Goal: Book appointment/travel/reservation

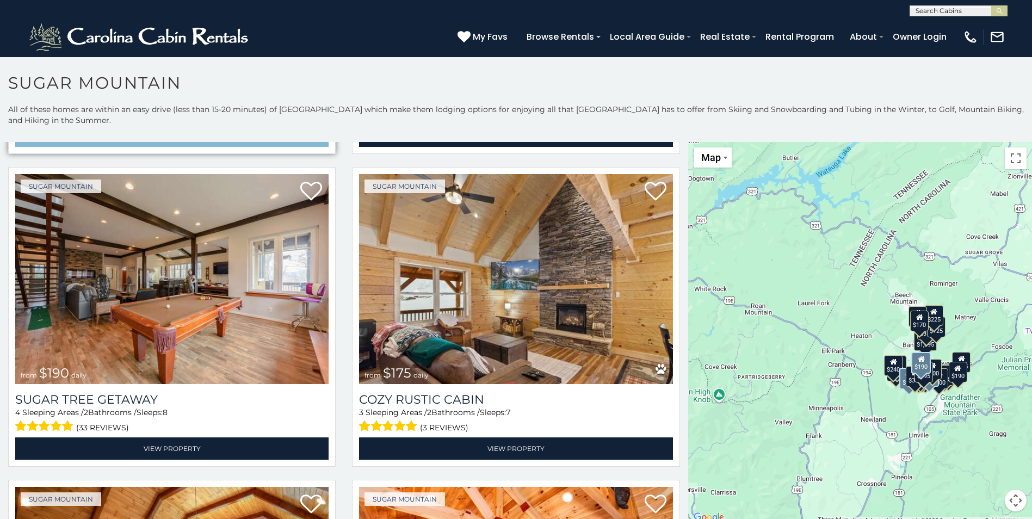
scroll to position [1414, 0]
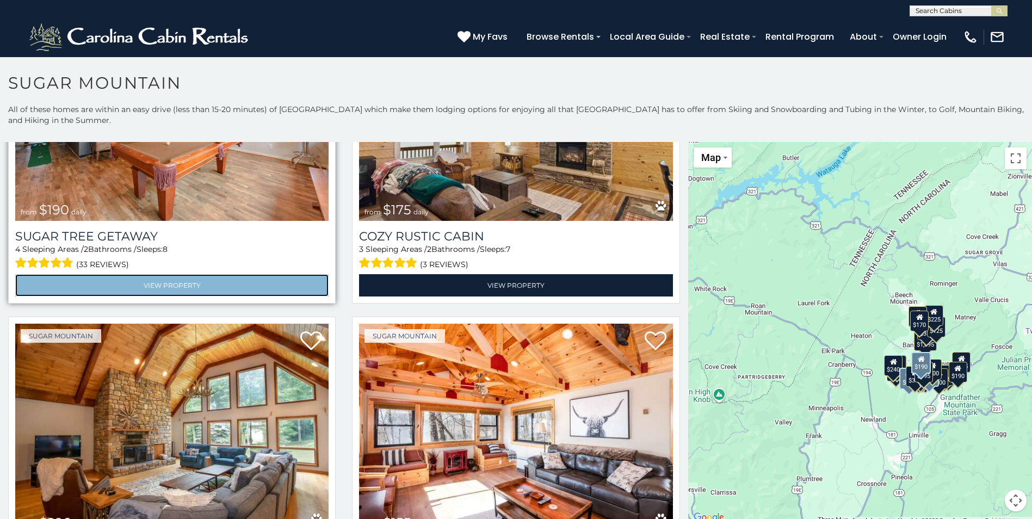
click at [194, 296] on link "View Property" at bounding box center [171, 285] width 313 height 22
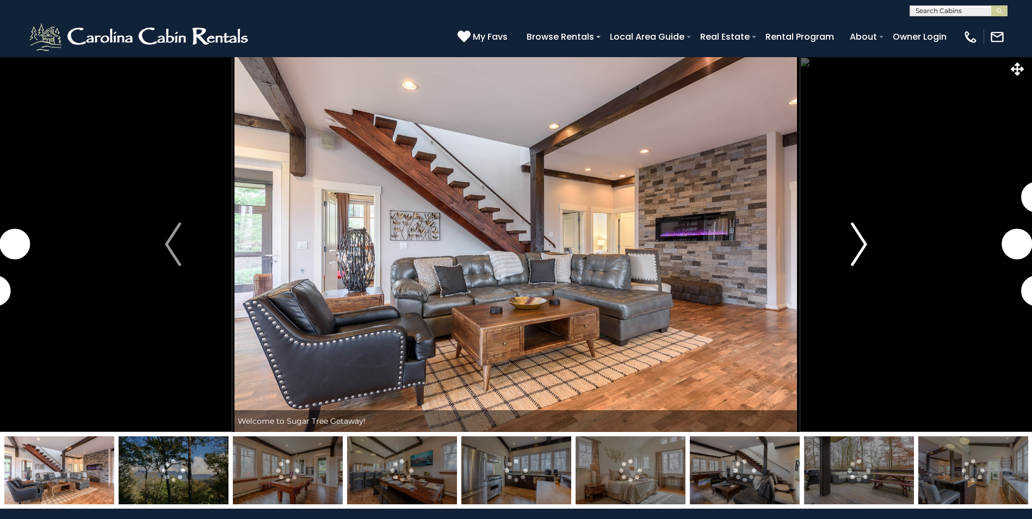
click at [859, 240] on img "Next" at bounding box center [859, 244] width 16 height 44
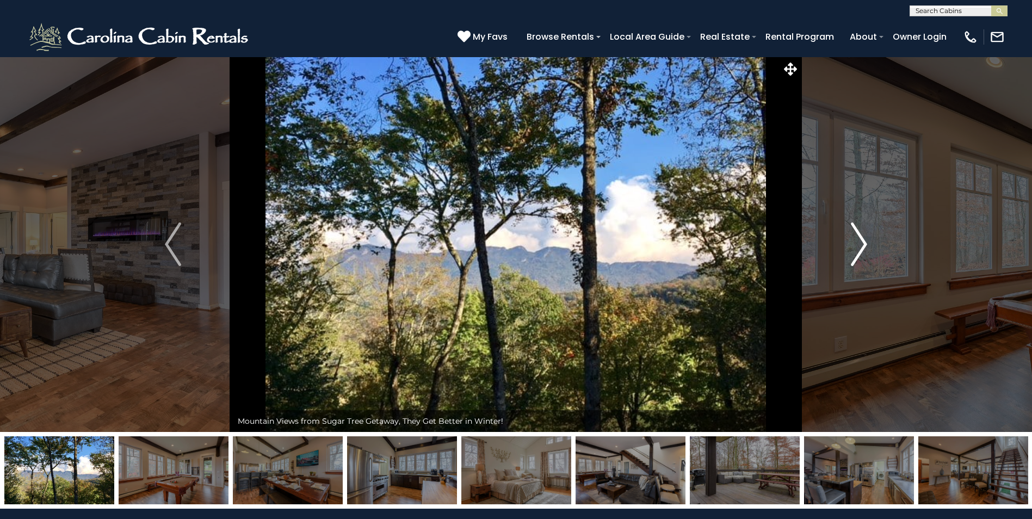
click at [857, 237] on img "Next" at bounding box center [859, 244] width 16 height 44
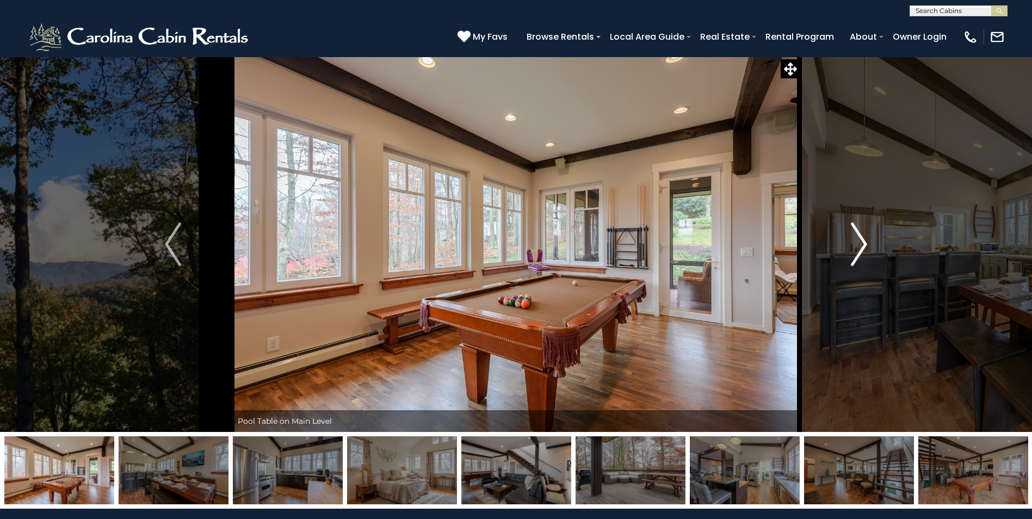
click at [857, 237] on img "Next" at bounding box center [859, 244] width 16 height 44
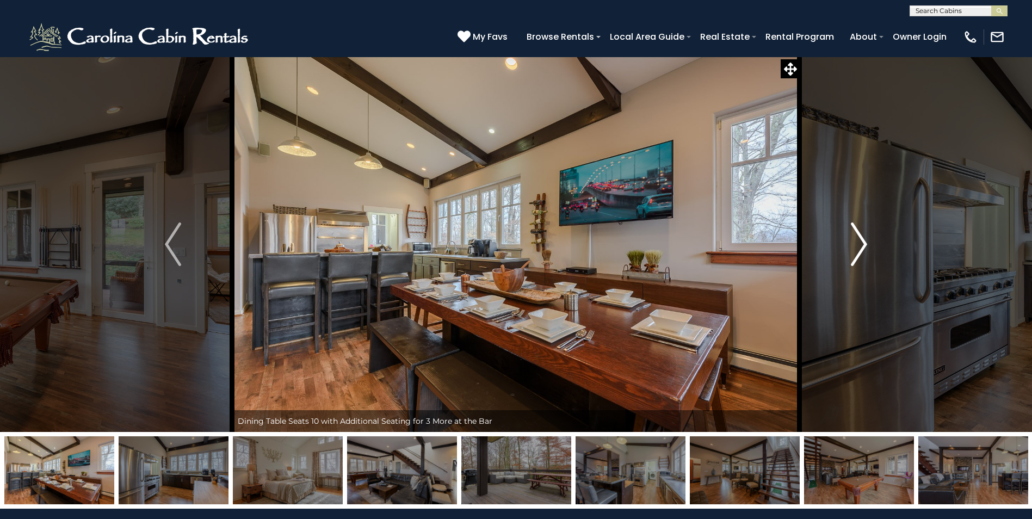
click at [857, 237] on img "Next" at bounding box center [859, 244] width 16 height 44
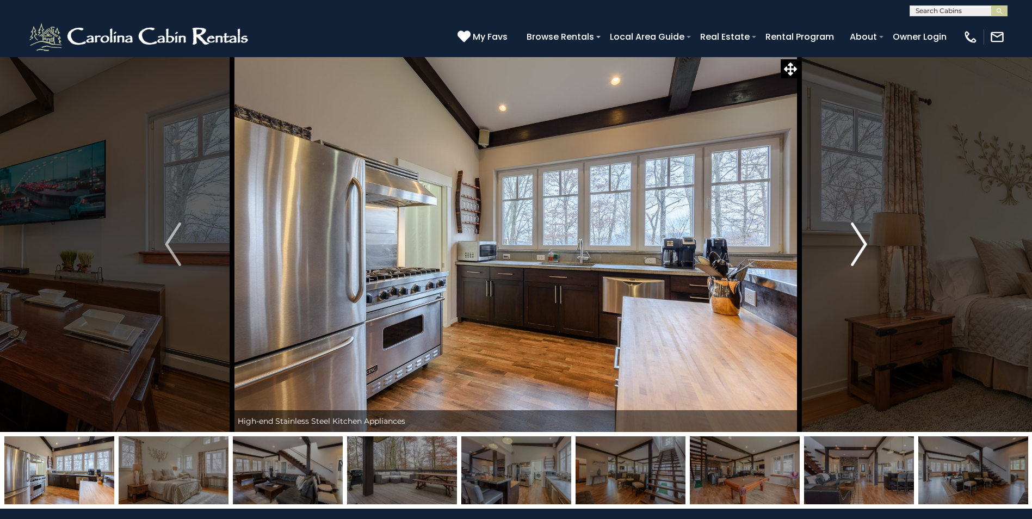
click at [857, 237] on img "Next" at bounding box center [859, 244] width 16 height 44
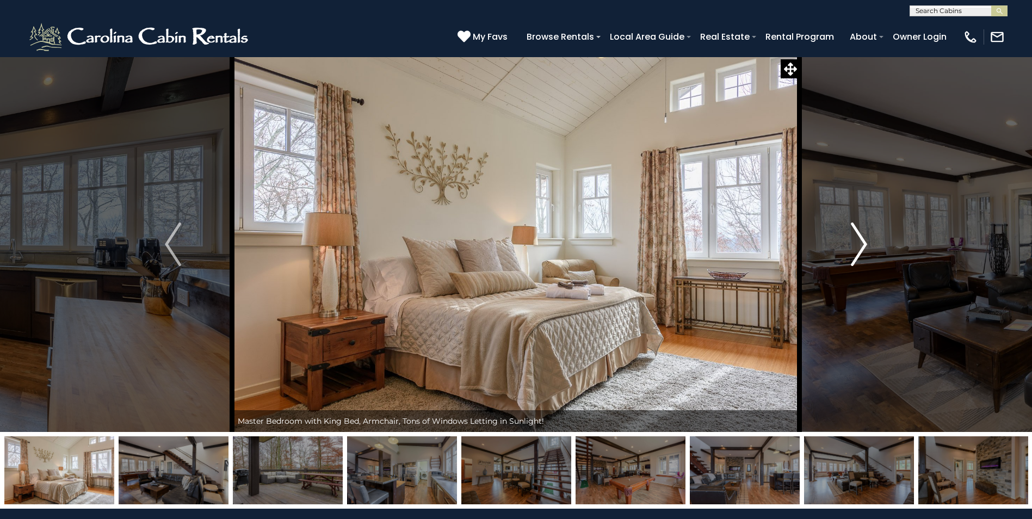
click at [857, 237] on img "Next" at bounding box center [859, 244] width 16 height 44
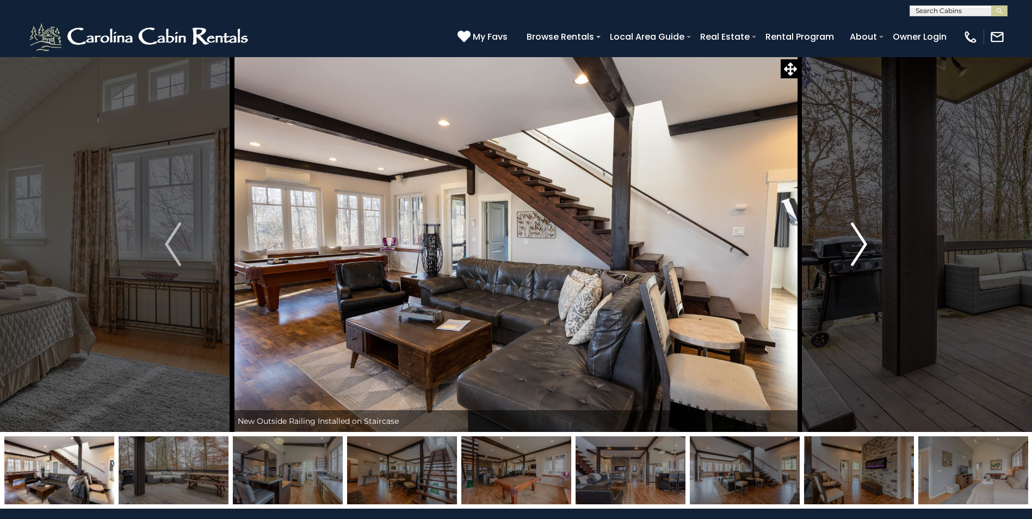
click at [857, 237] on img "Next" at bounding box center [859, 244] width 16 height 44
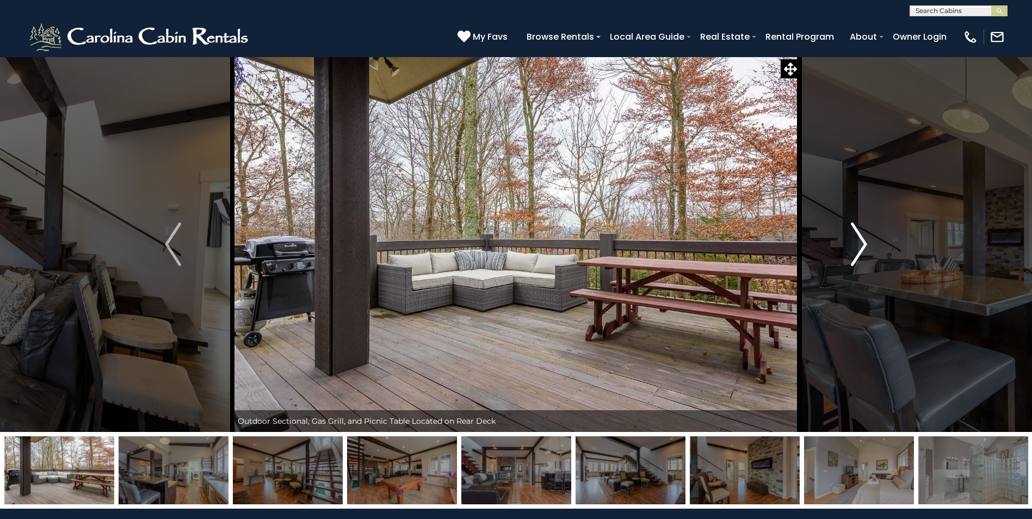
click at [857, 237] on img "Next" at bounding box center [859, 244] width 16 height 44
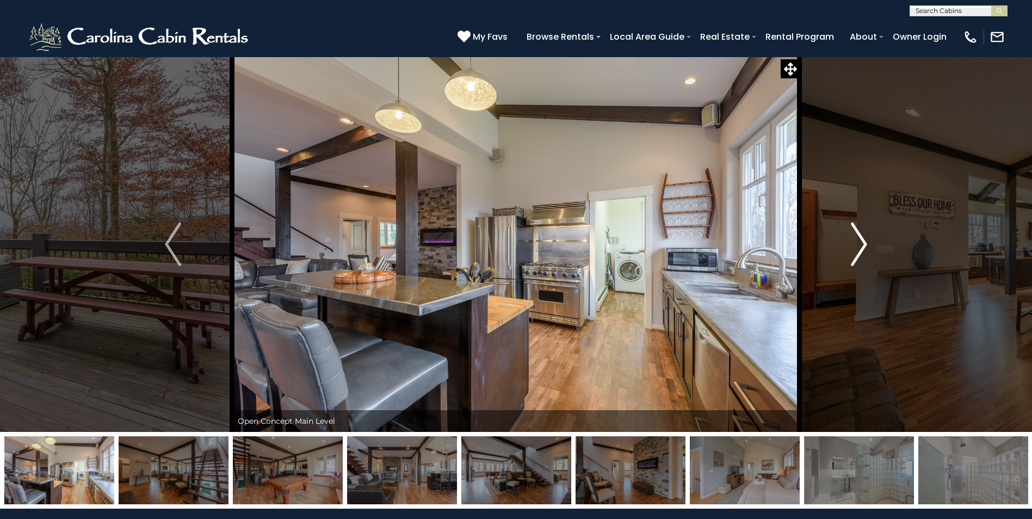
click at [857, 237] on img "Next" at bounding box center [859, 244] width 16 height 44
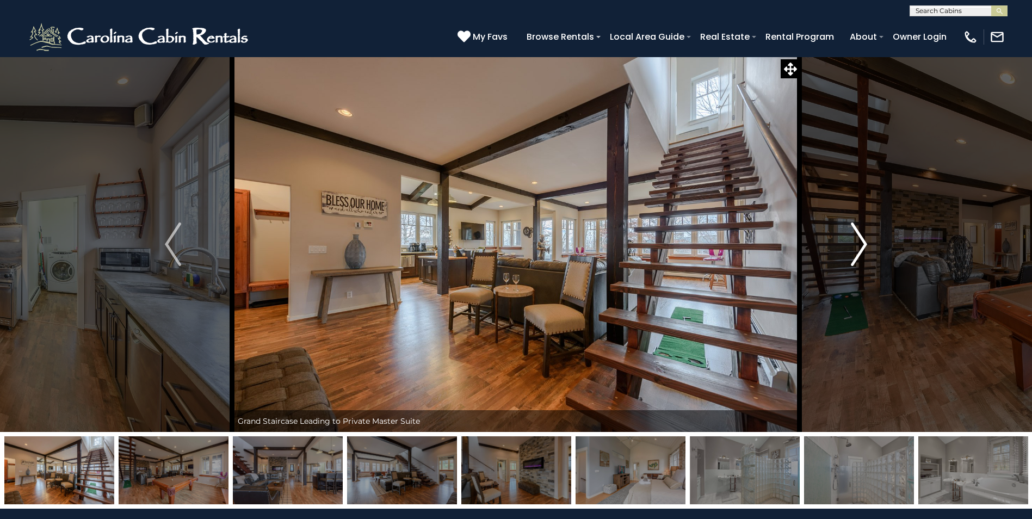
click at [857, 235] on img "Next" at bounding box center [859, 244] width 16 height 44
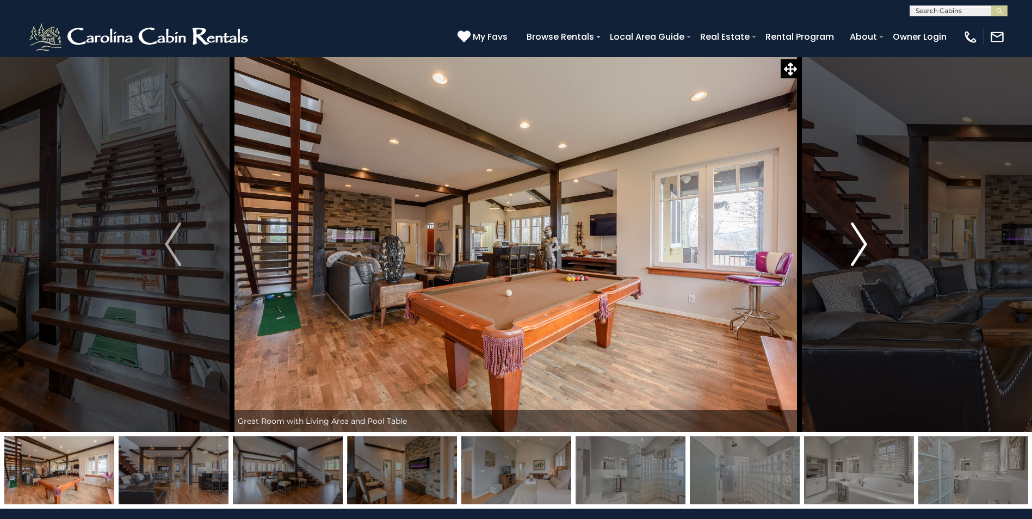
click at [857, 235] on img "Next" at bounding box center [859, 244] width 16 height 44
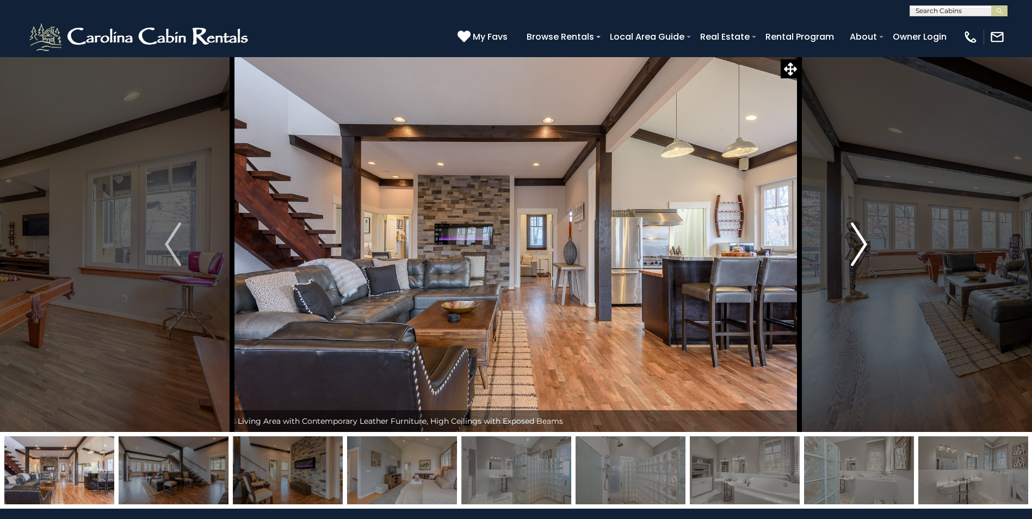
click at [857, 235] on img "Next" at bounding box center [859, 244] width 16 height 44
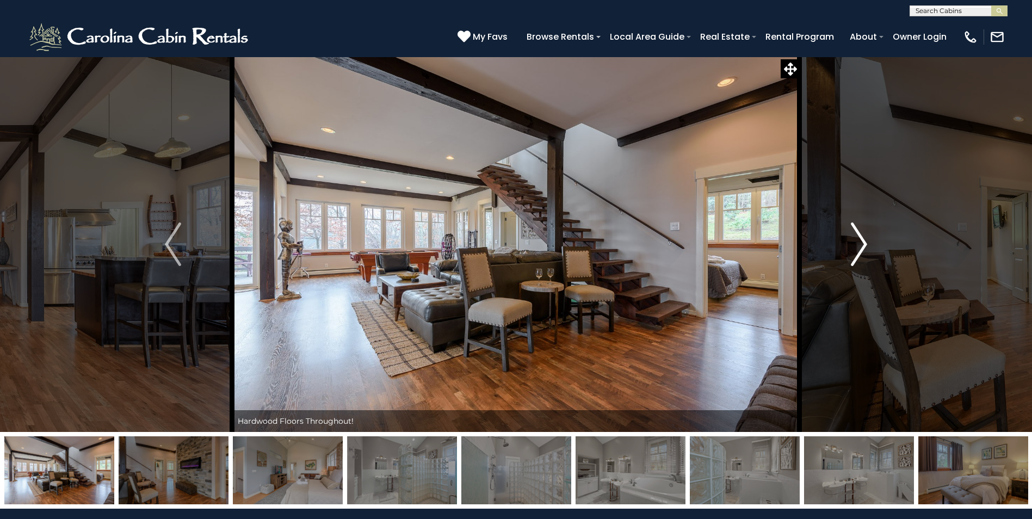
click at [857, 235] on img "Next" at bounding box center [859, 244] width 16 height 44
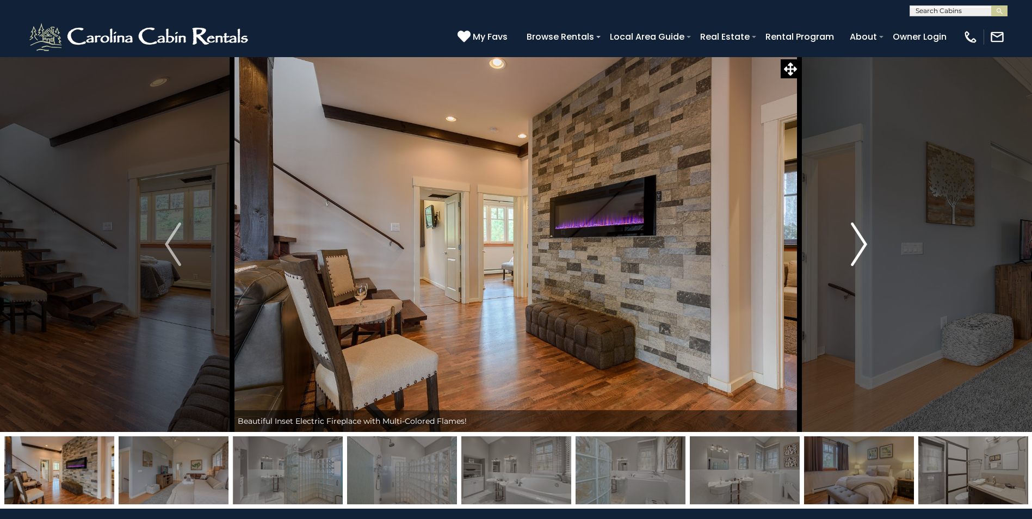
click at [857, 235] on img "Next" at bounding box center [859, 244] width 16 height 44
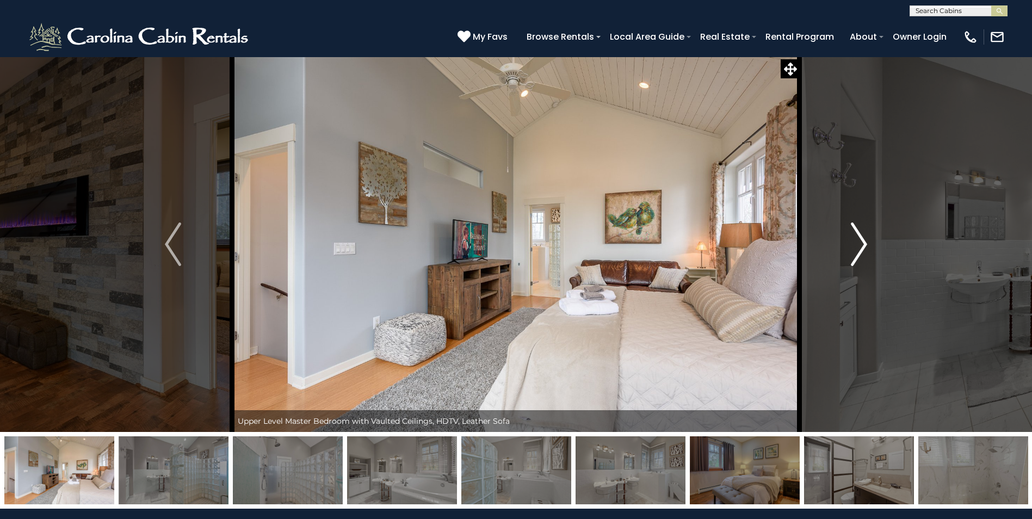
click at [857, 234] on img "Next" at bounding box center [859, 244] width 16 height 44
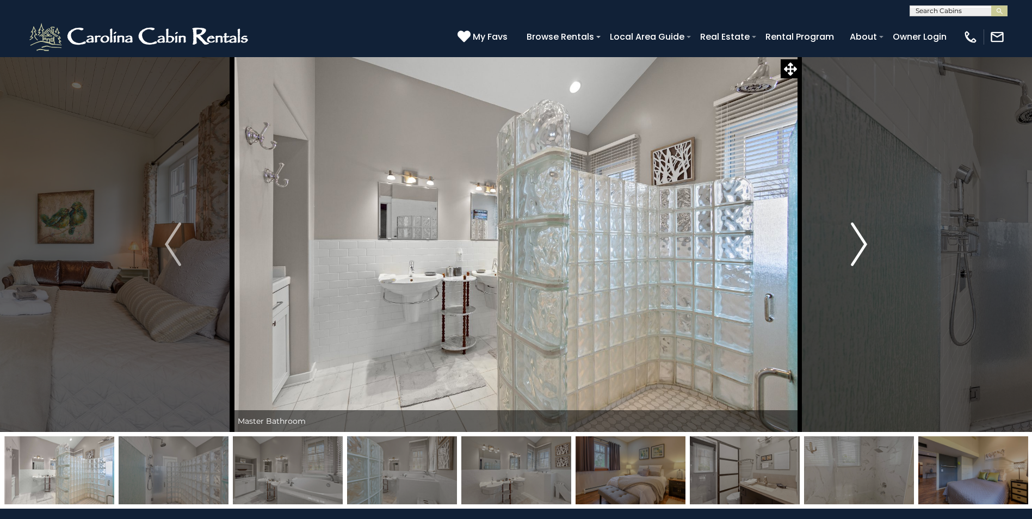
click at [835, 234] on button "Next" at bounding box center [858, 244] width 119 height 375
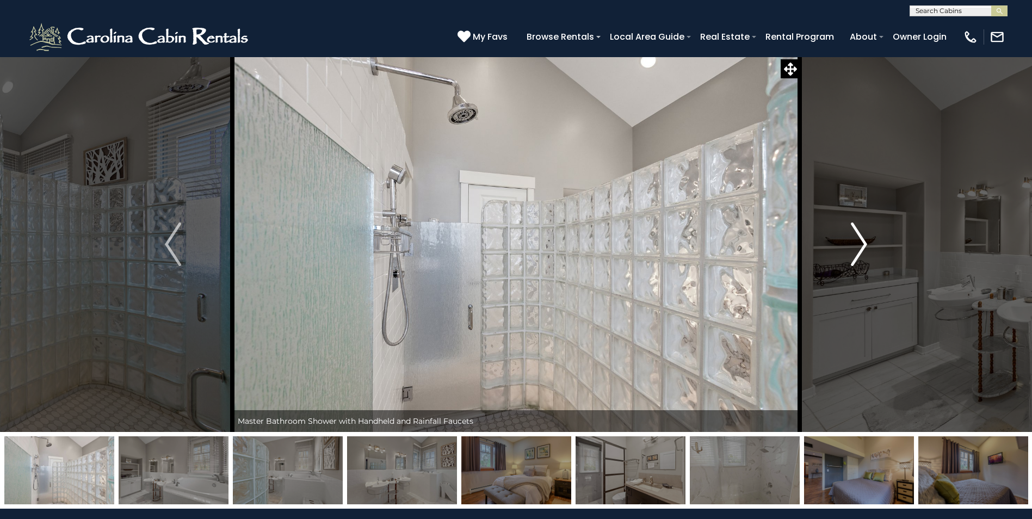
click at [835, 233] on button "Next" at bounding box center [858, 244] width 119 height 375
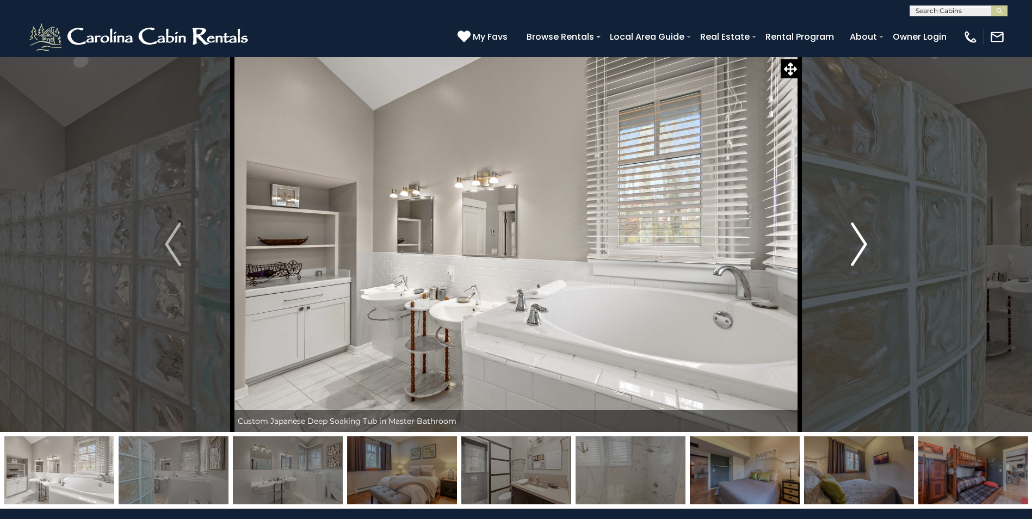
click at [838, 228] on button "Next" at bounding box center [858, 244] width 119 height 375
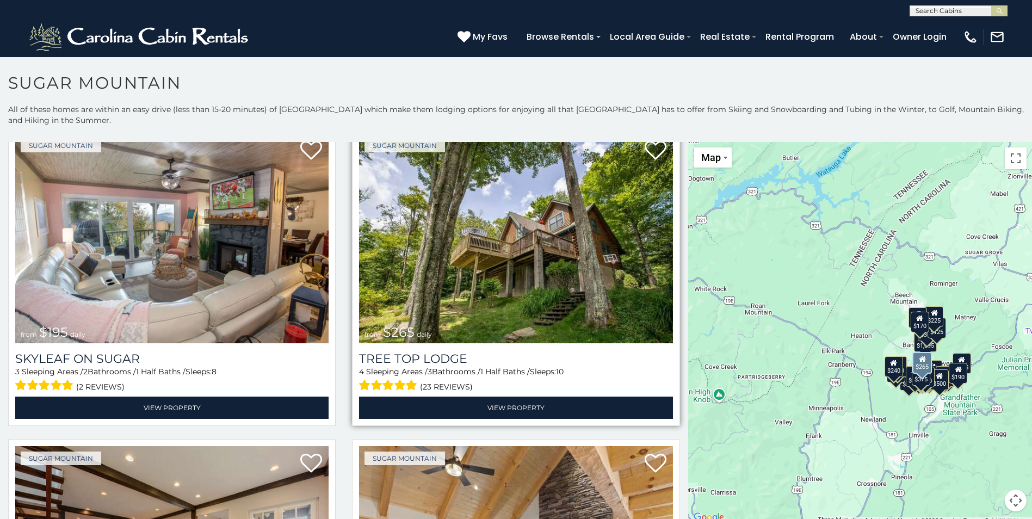
scroll to position [1033, 0]
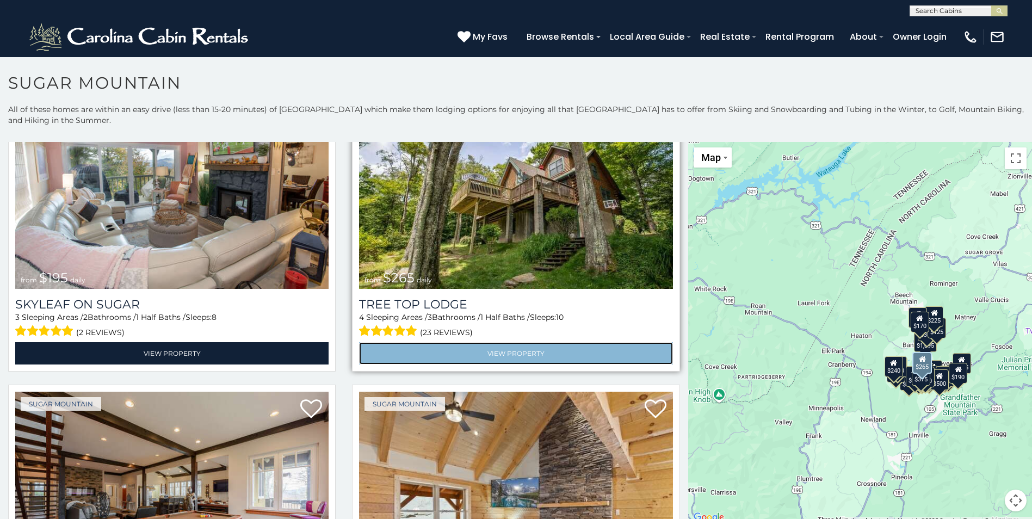
click at [510, 364] on link "View Property" at bounding box center [515, 353] width 313 height 22
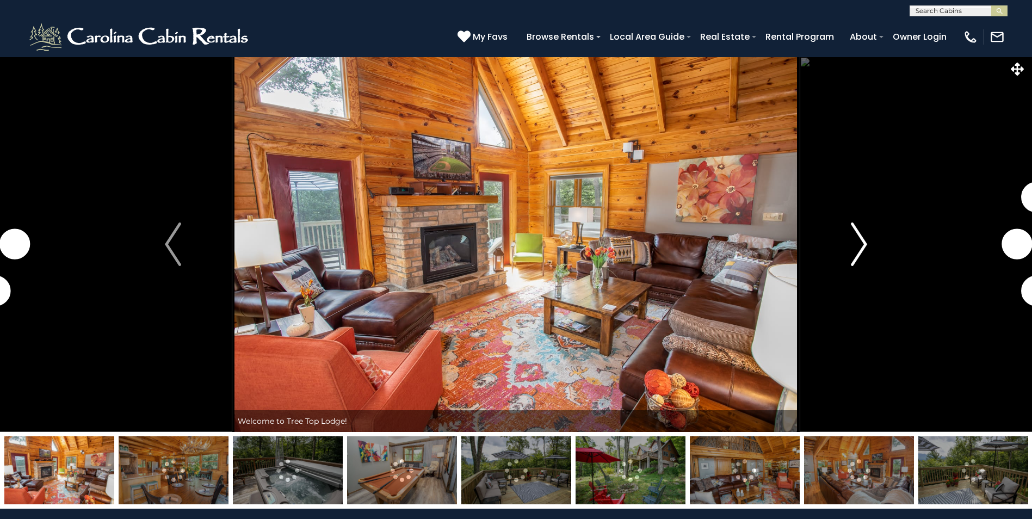
click at [861, 236] on img "Next" at bounding box center [859, 244] width 16 height 44
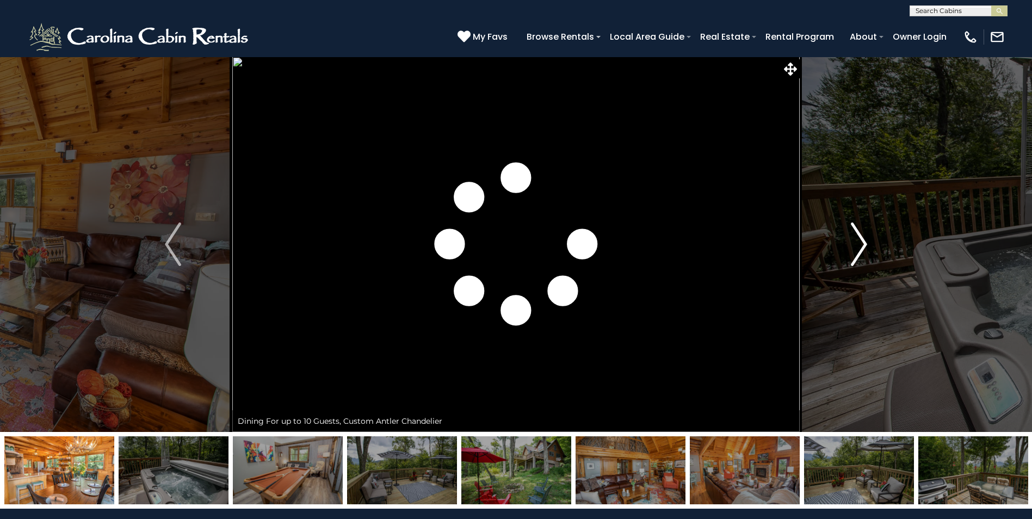
click at [861, 236] on img "Next" at bounding box center [859, 244] width 16 height 44
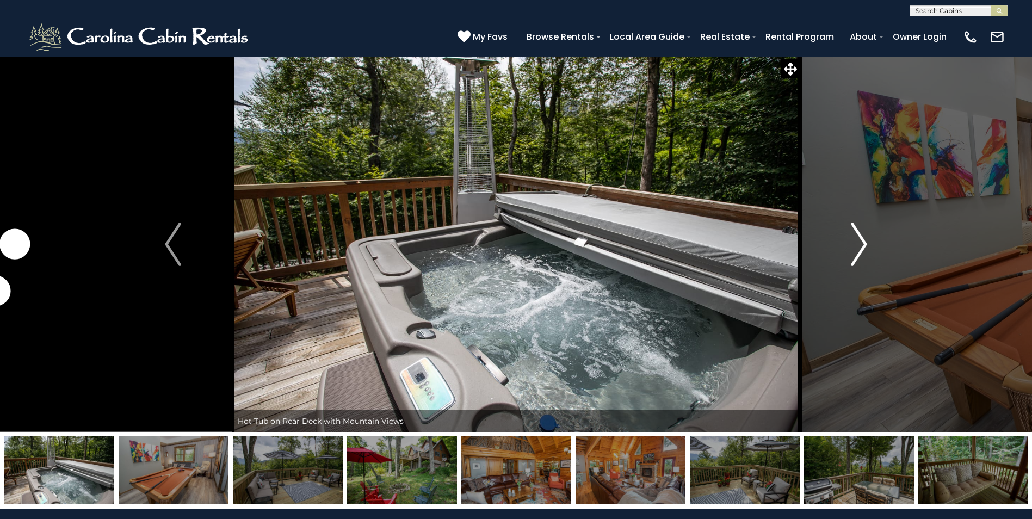
click at [861, 236] on img "Next" at bounding box center [859, 244] width 16 height 44
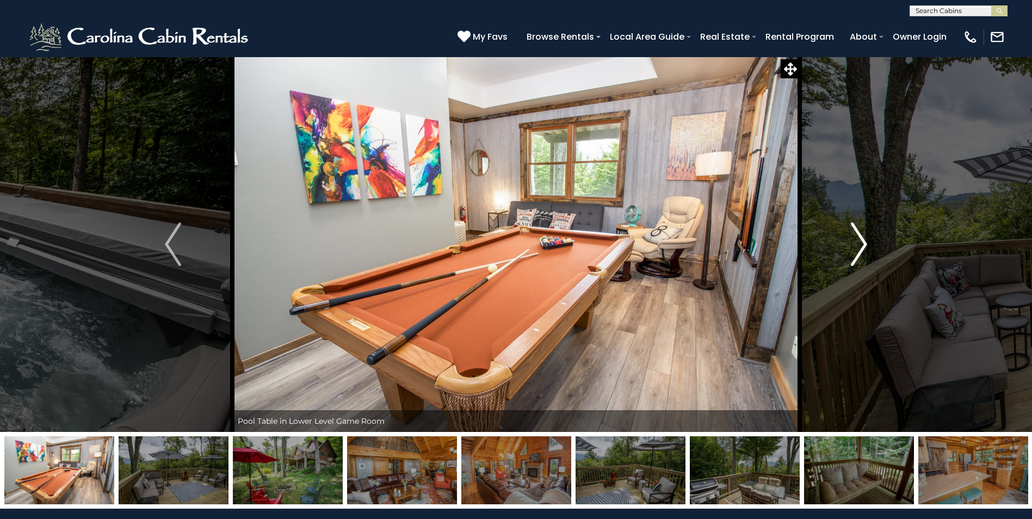
click at [861, 236] on img "Next" at bounding box center [859, 244] width 16 height 44
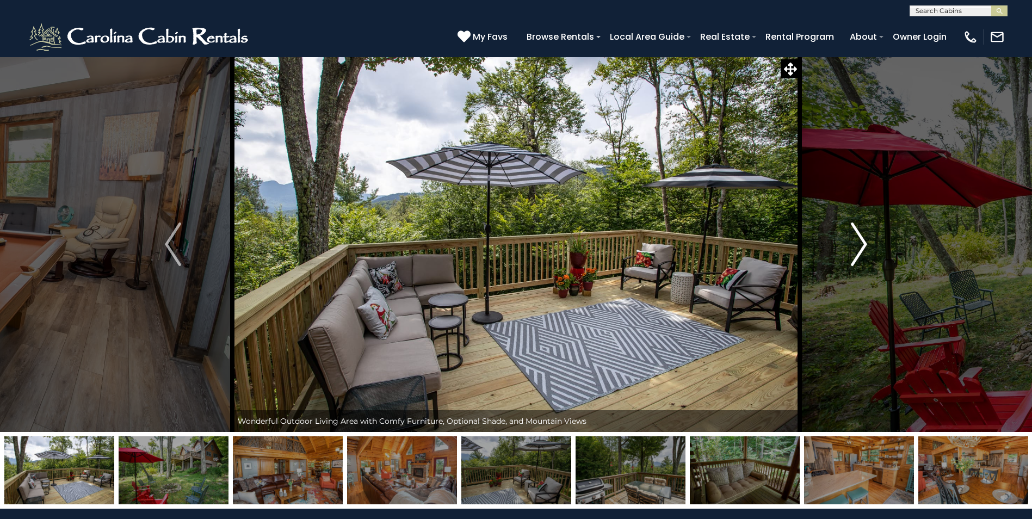
click at [861, 236] on img "Next" at bounding box center [859, 244] width 16 height 44
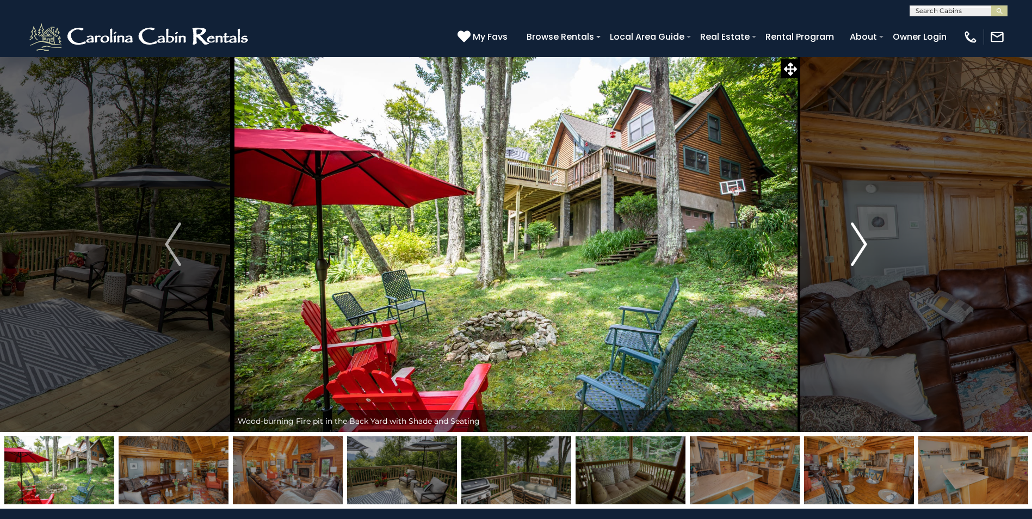
click at [861, 236] on img "Next" at bounding box center [859, 244] width 16 height 44
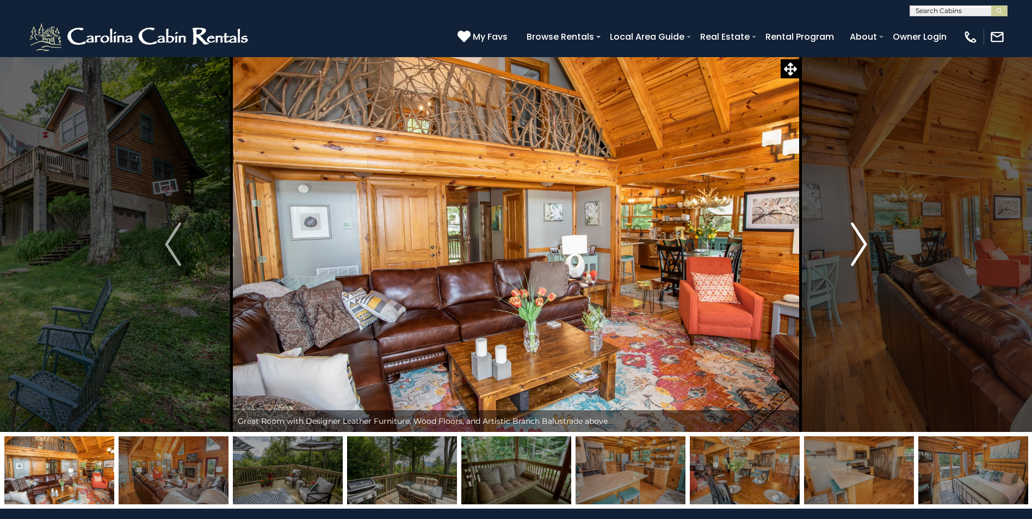
click at [861, 236] on img "Next" at bounding box center [859, 244] width 16 height 44
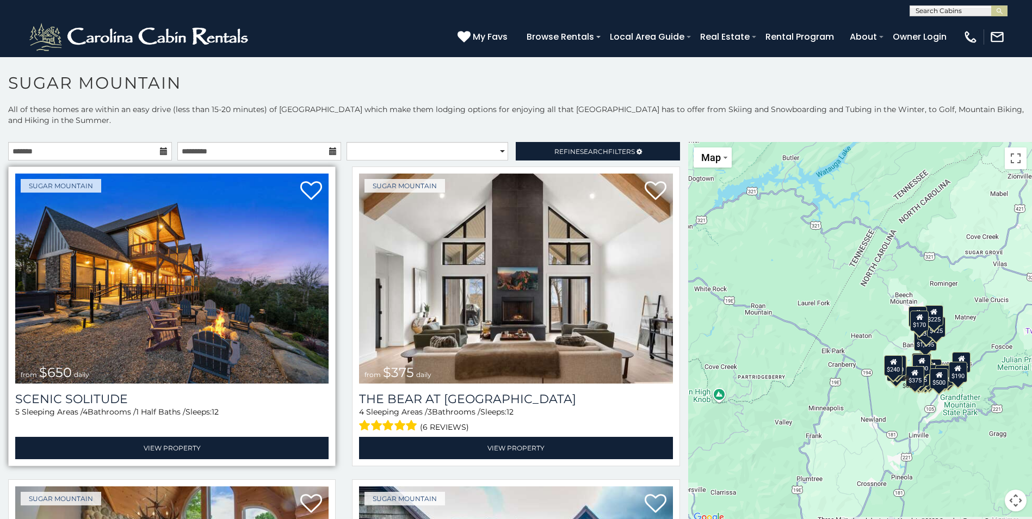
scroll to position [54, 0]
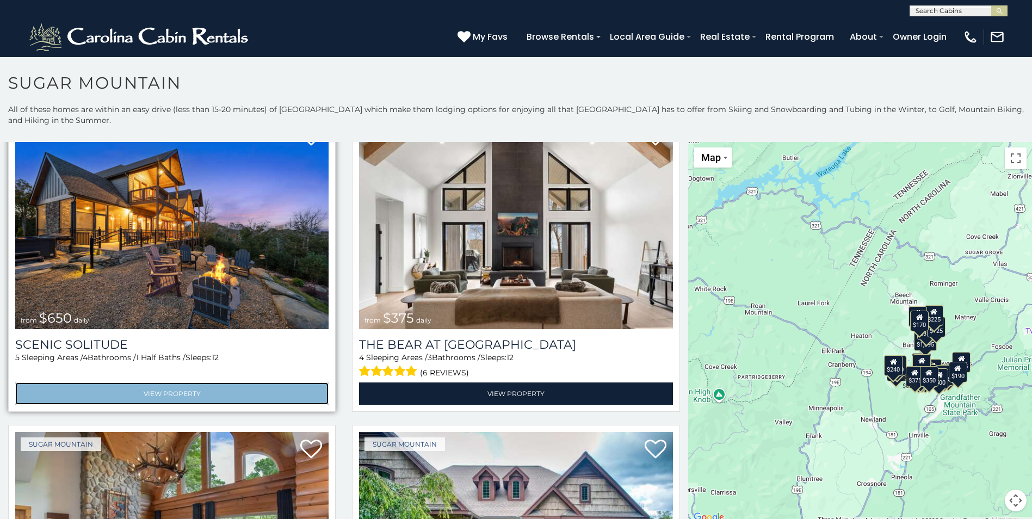
click at [162, 405] on link "View Property" at bounding box center [171, 393] width 313 height 22
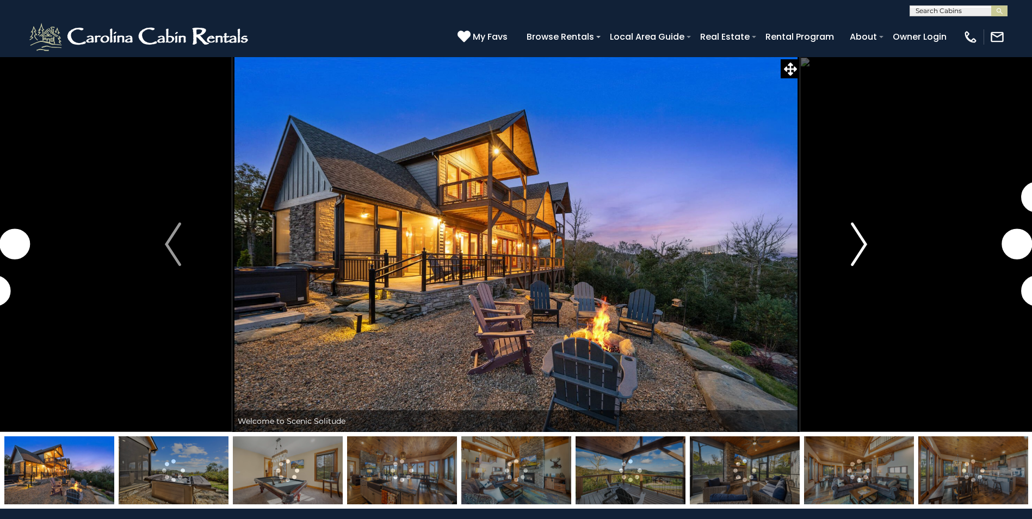
click at [857, 232] on img "Next" at bounding box center [859, 244] width 16 height 44
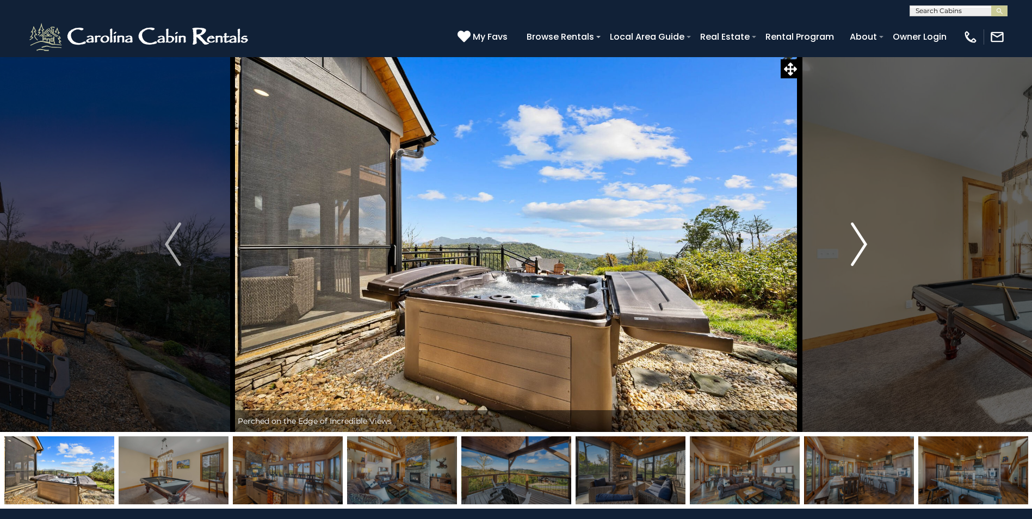
click at [856, 231] on img "Next" at bounding box center [859, 244] width 16 height 44
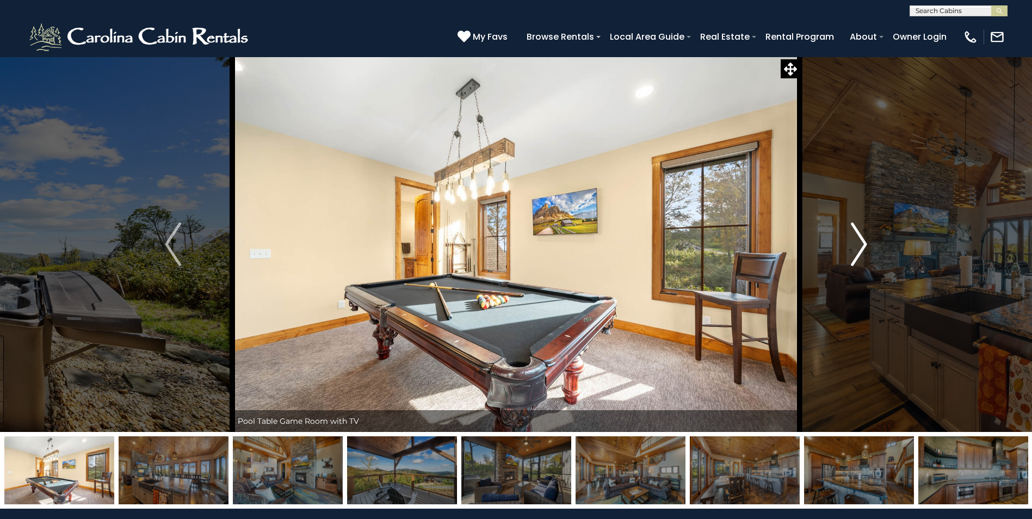
click at [854, 230] on img "Next" at bounding box center [859, 244] width 16 height 44
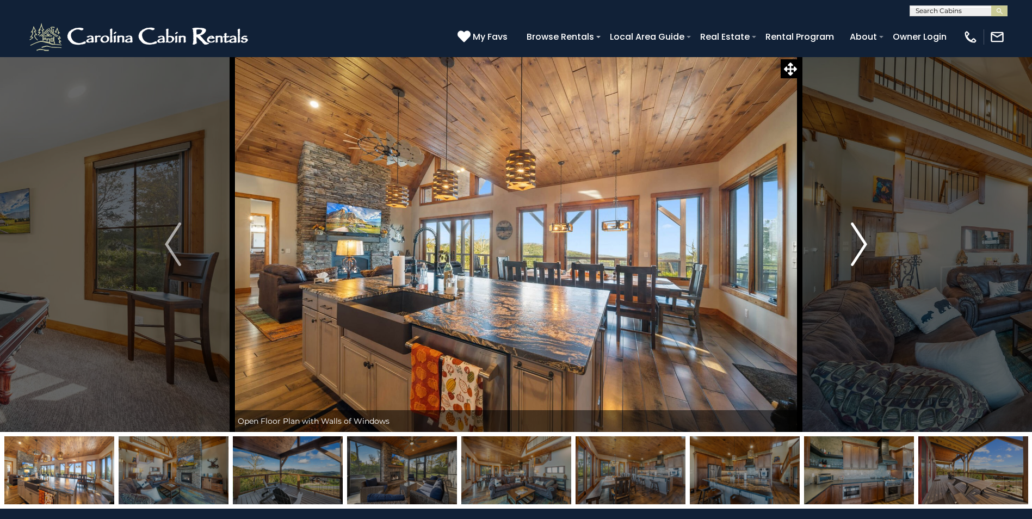
click at [854, 230] on img "Next" at bounding box center [859, 244] width 16 height 44
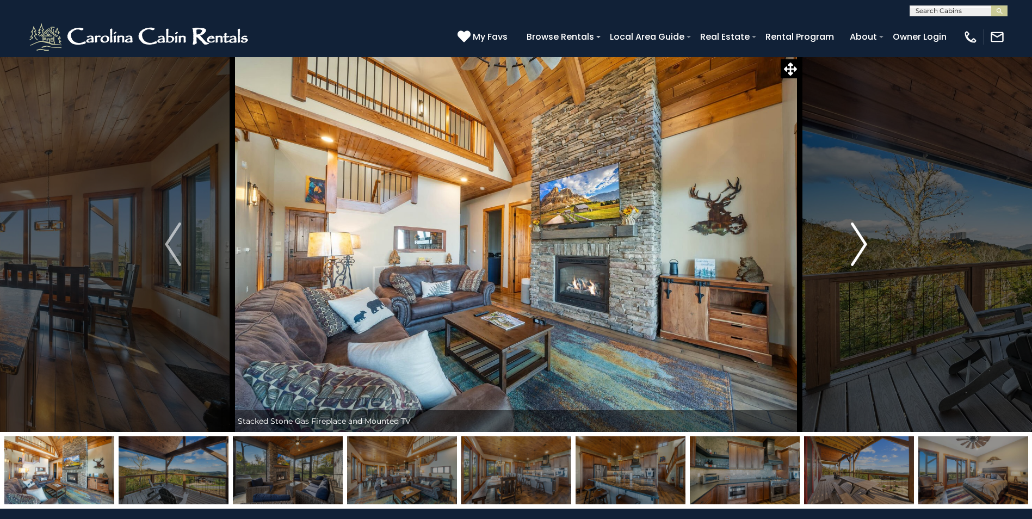
click at [854, 229] on img "Next" at bounding box center [859, 244] width 16 height 44
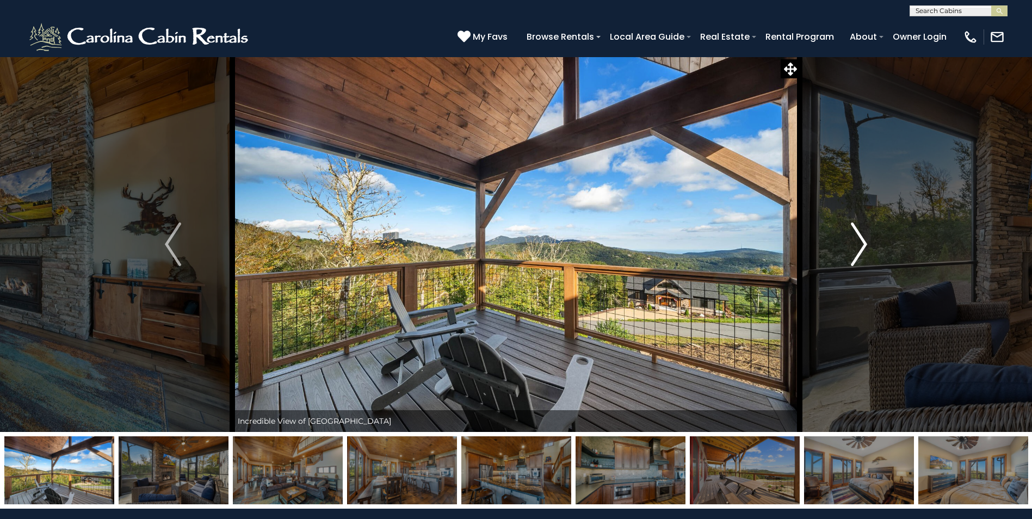
click at [854, 230] on img "Next" at bounding box center [859, 244] width 16 height 44
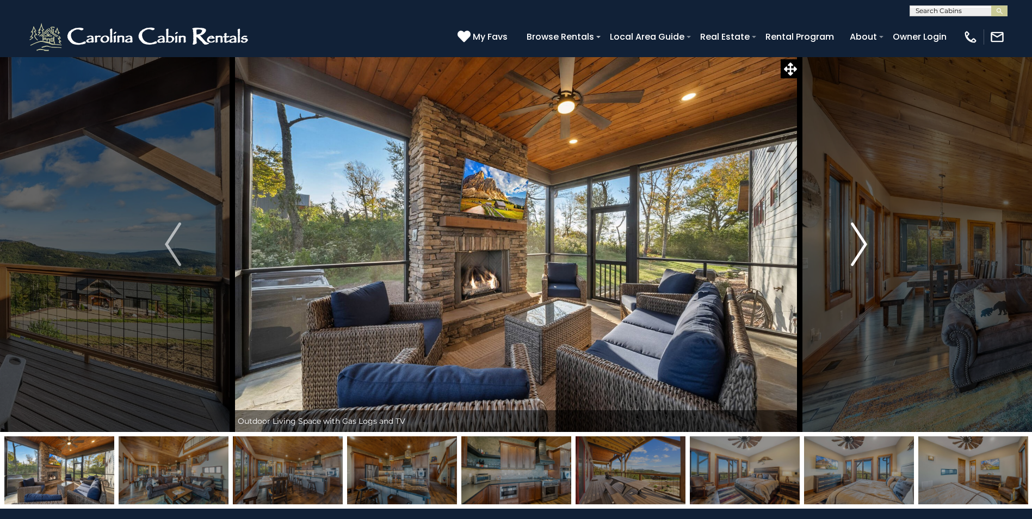
click at [854, 230] on img "Next" at bounding box center [859, 244] width 16 height 44
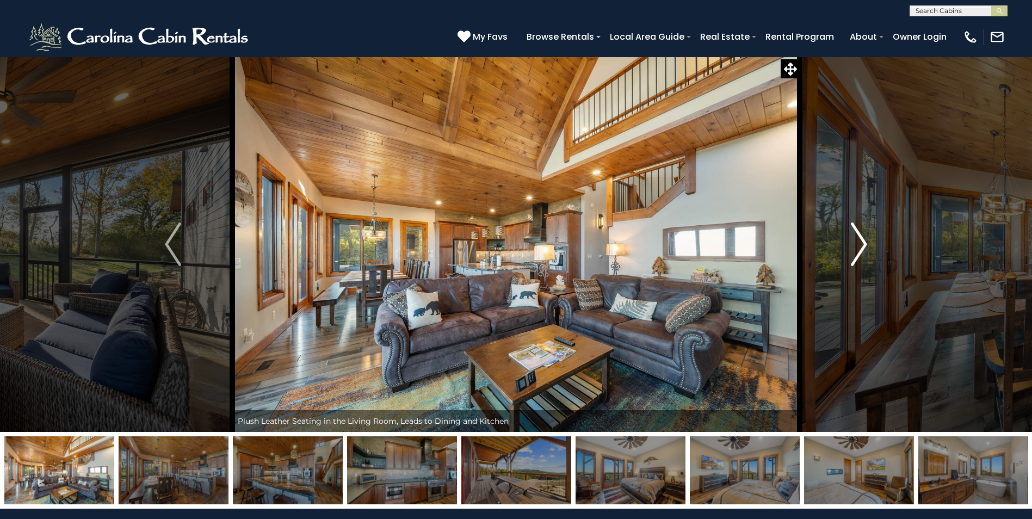
click at [854, 230] on img "Next" at bounding box center [859, 244] width 16 height 44
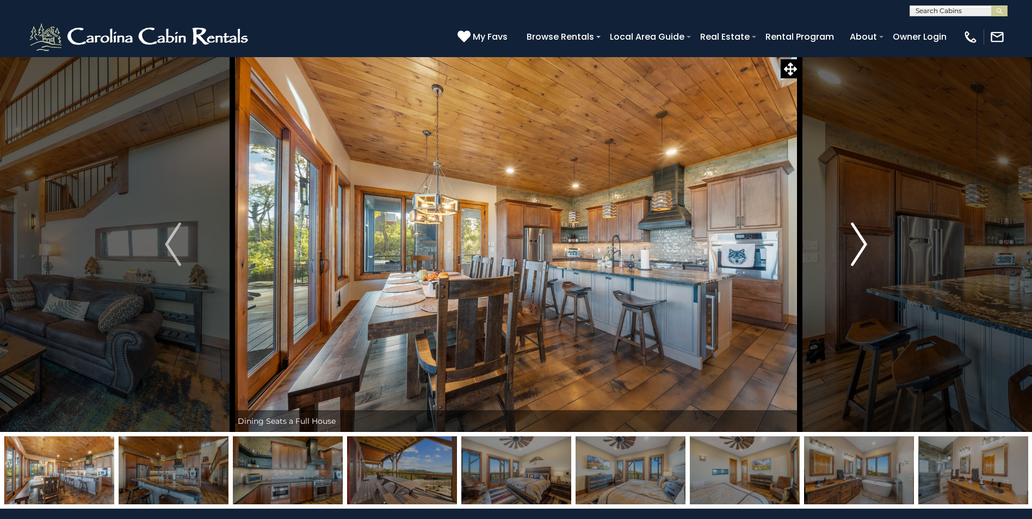
click at [854, 230] on img "Next" at bounding box center [859, 244] width 16 height 44
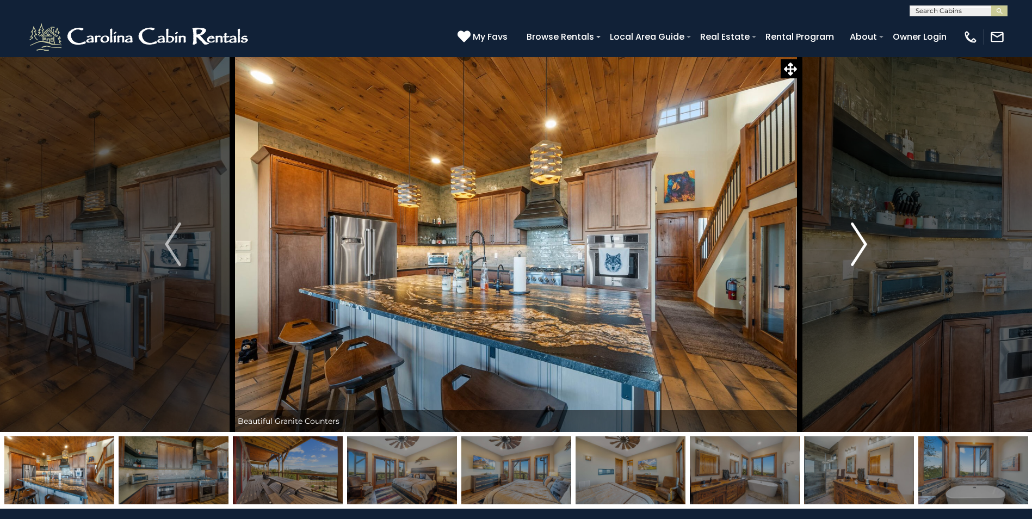
click at [854, 230] on img "Next" at bounding box center [859, 244] width 16 height 44
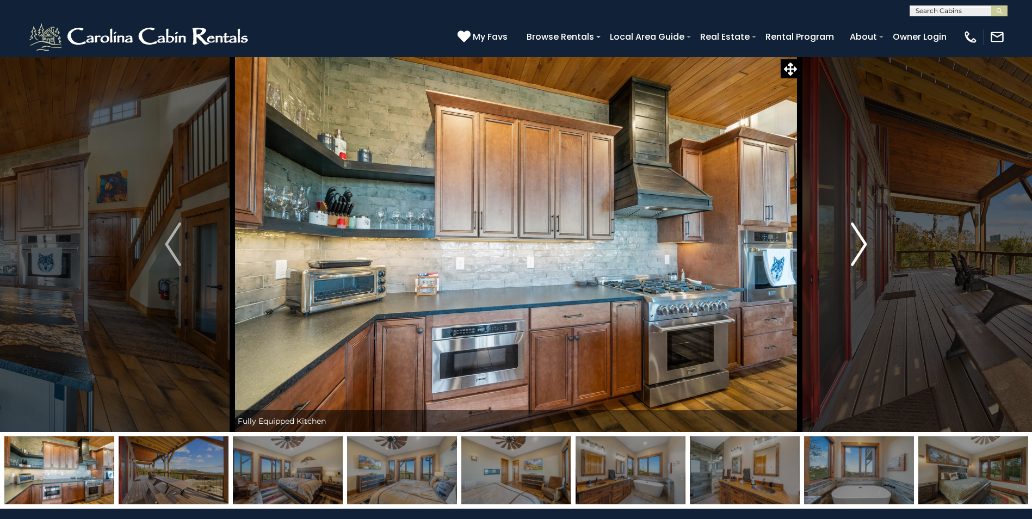
click at [854, 230] on img "Next" at bounding box center [859, 244] width 16 height 44
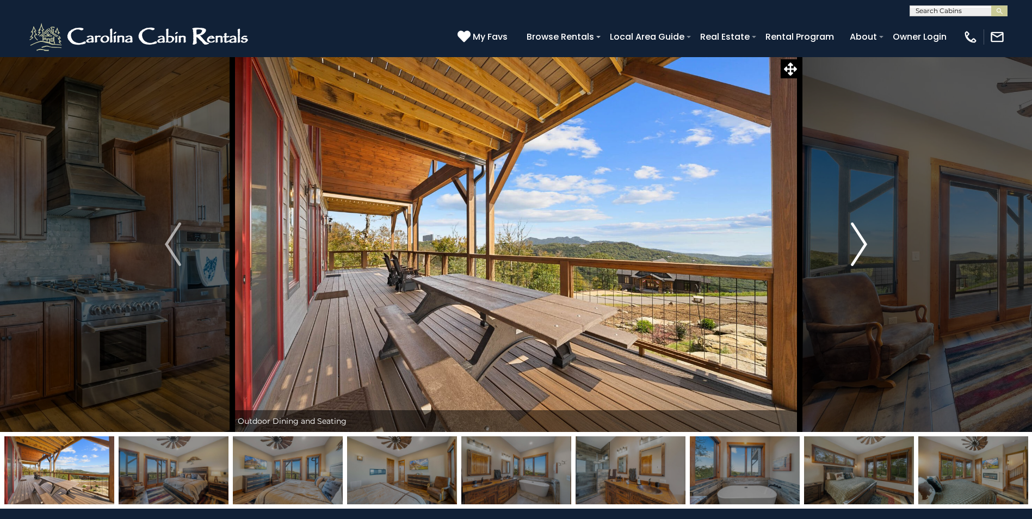
click at [854, 230] on img "Next" at bounding box center [859, 244] width 16 height 44
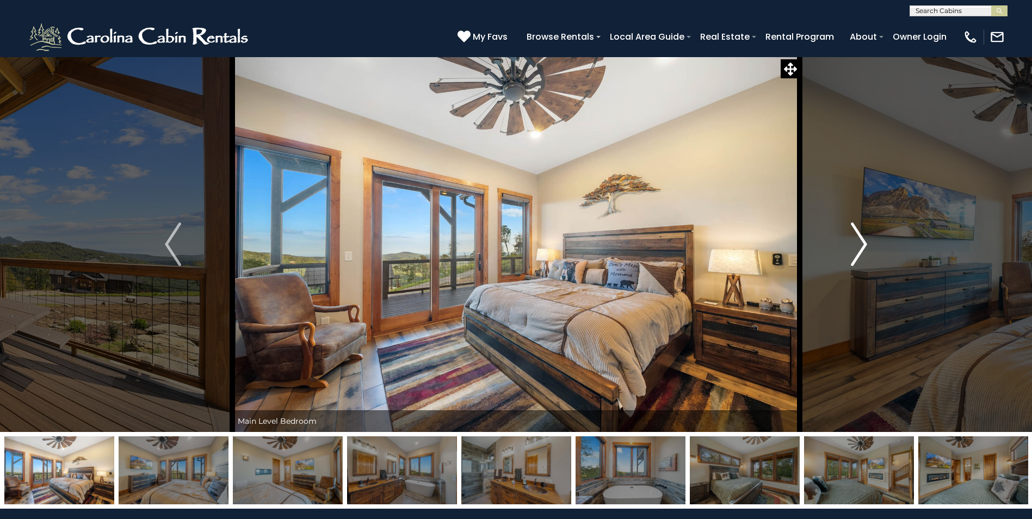
click at [857, 232] on img "Next" at bounding box center [859, 244] width 16 height 44
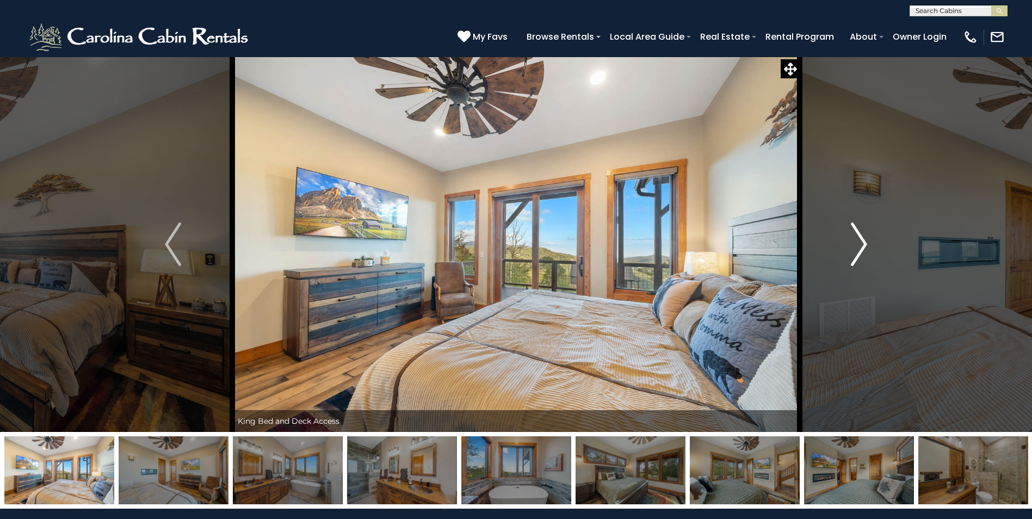
click at [859, 237] on img "Next" at bounding box center [859, 244] width 16 height 44
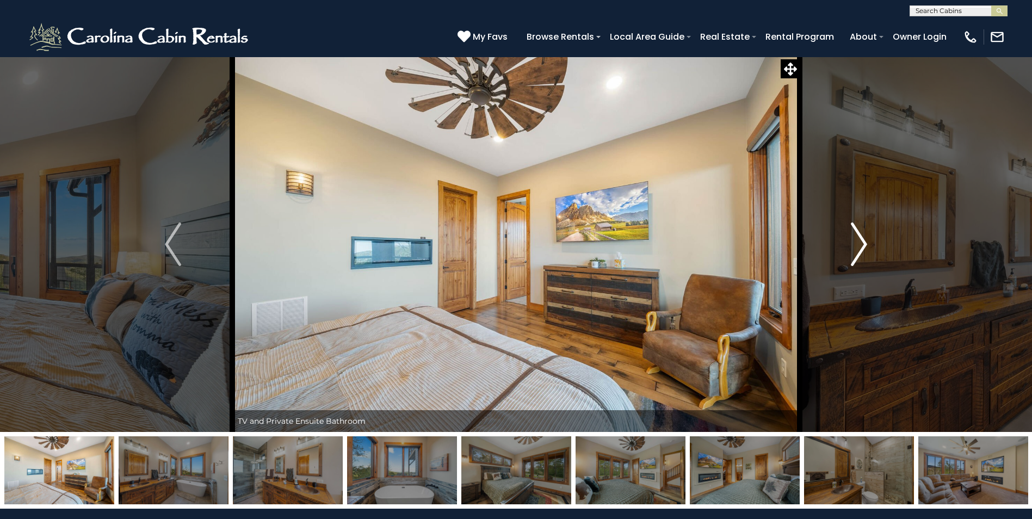
click at [859, 237] on img "Next" at bounding box center [859, 244] width 16 height 44
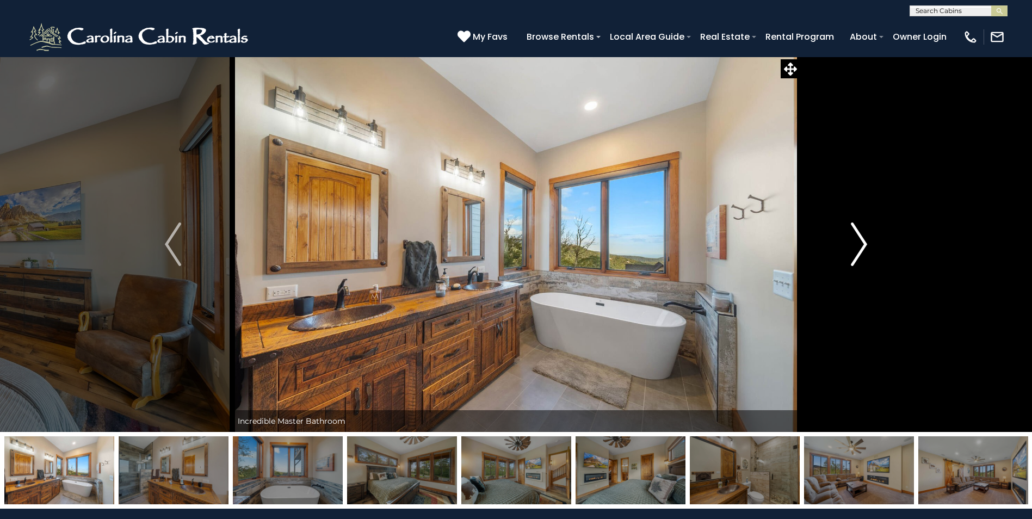
click at [859, 237] on img "Next" at bounding box center [859, 244] width 16 height 44
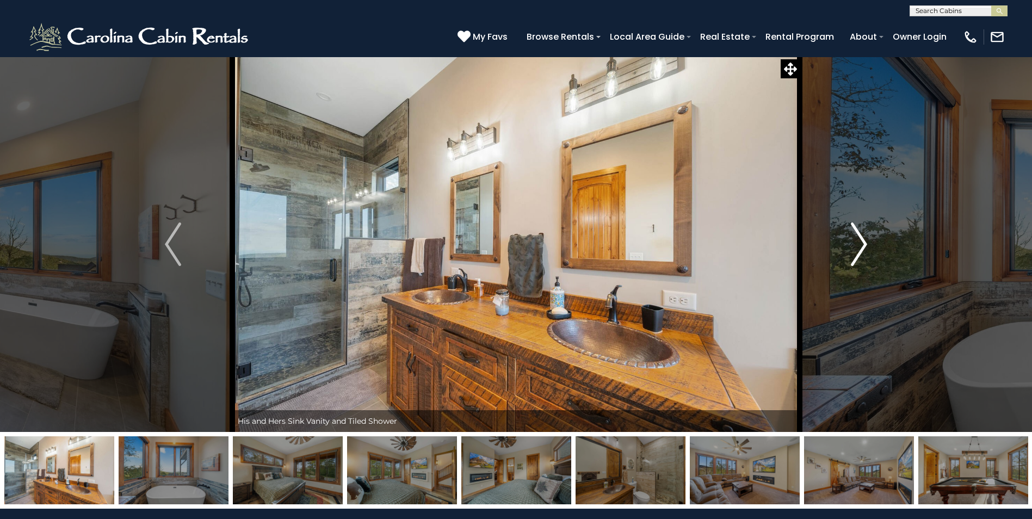
click at [859, 237] on img "Next" at bounding box center [859, 244] width 16 height 44
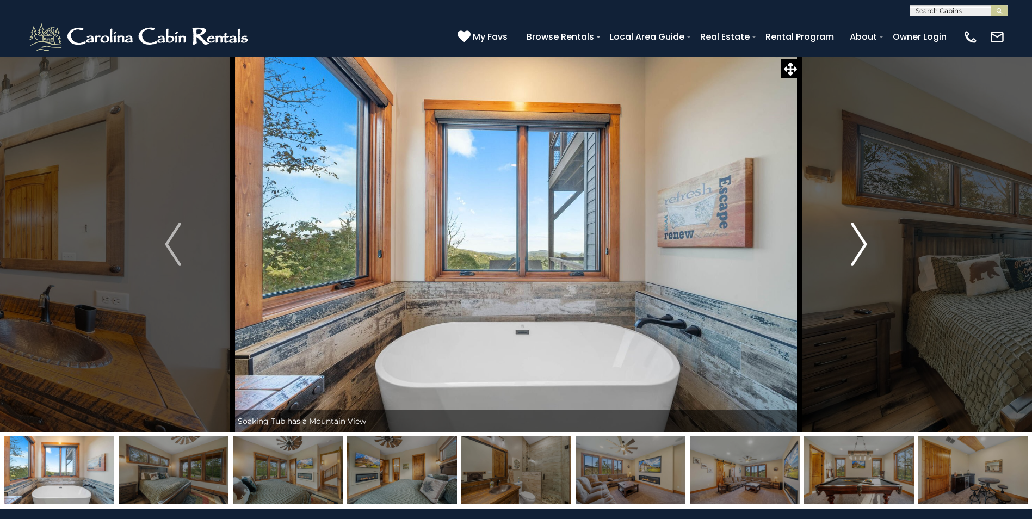
click at [859, 237] on img "Next" at bounding box center [859, 244] width 16 height 44
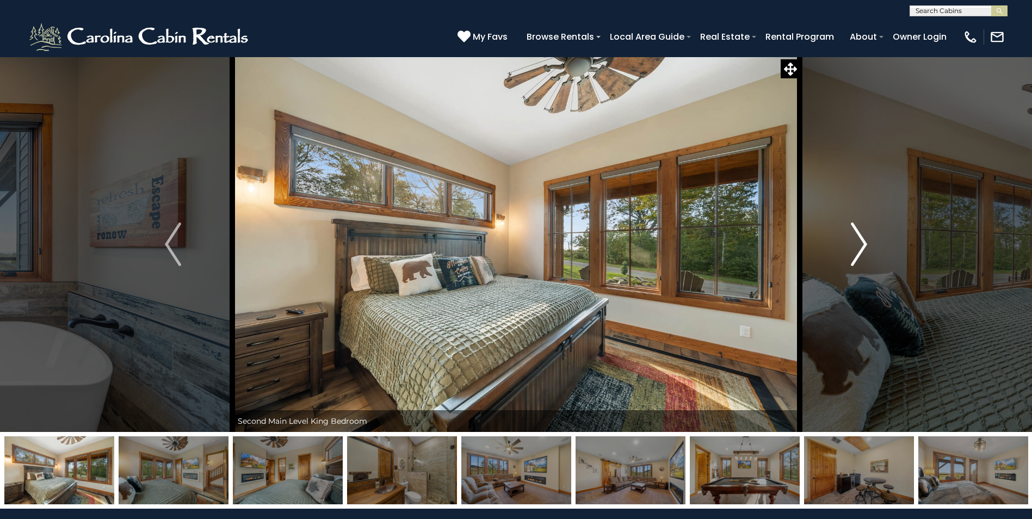
click at [859, 237] on img "Next" at bounding box center [859, 244] width 16 height 44
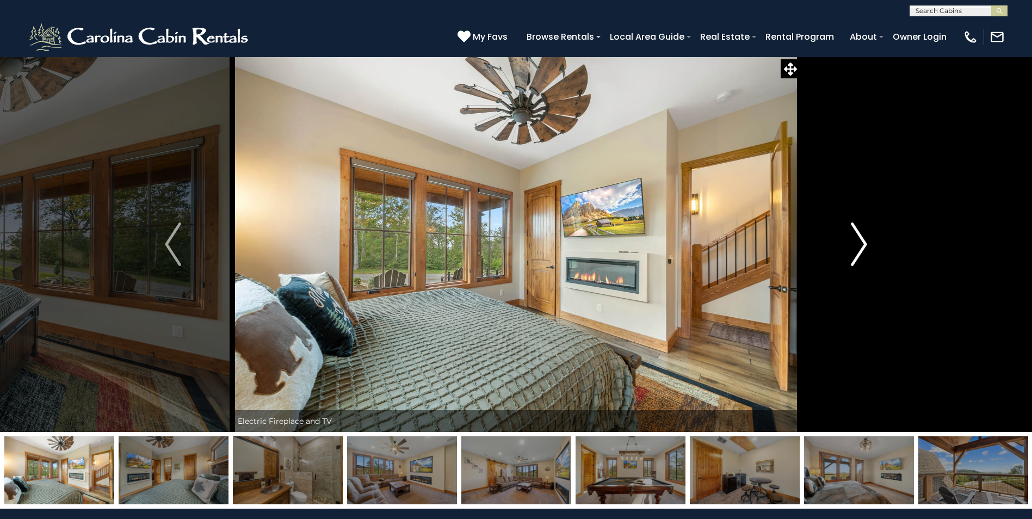
click at [859, 237] on img "Next" at bounding box center [859, 244] width 16 height 44
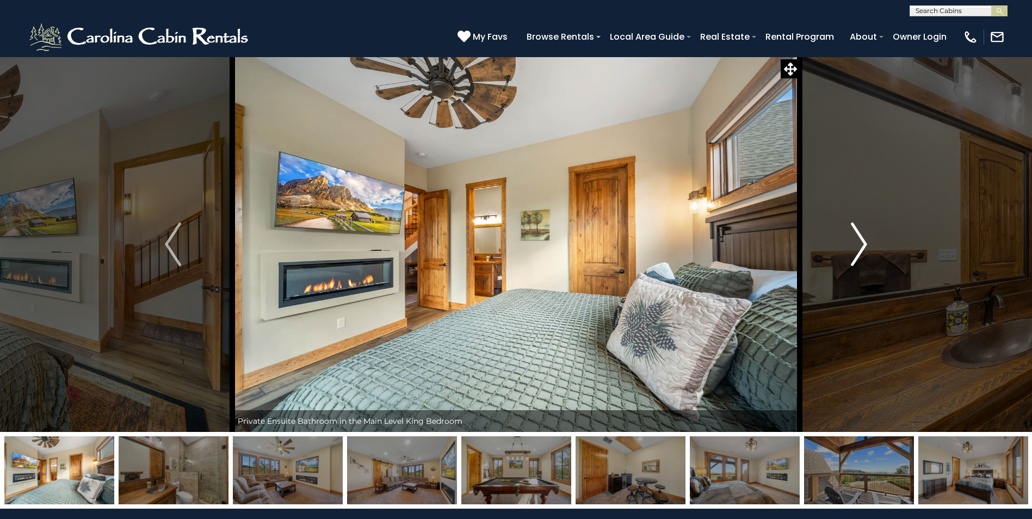
click at [859, 237] on img "Next" at bounding box center [859, 244] width 16 height 44
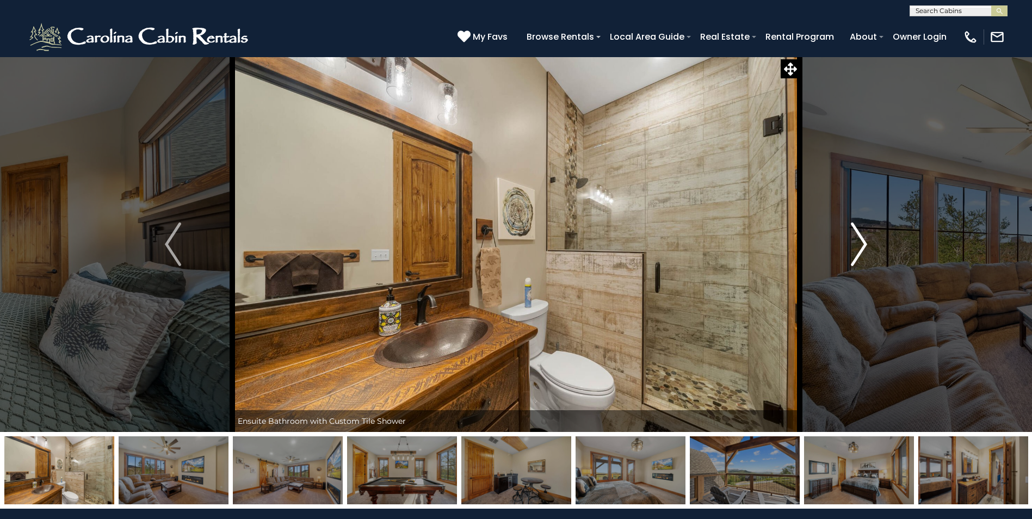
click at [867, 237] on button "Next" at bounding box center [858, 244] width 119 height 375
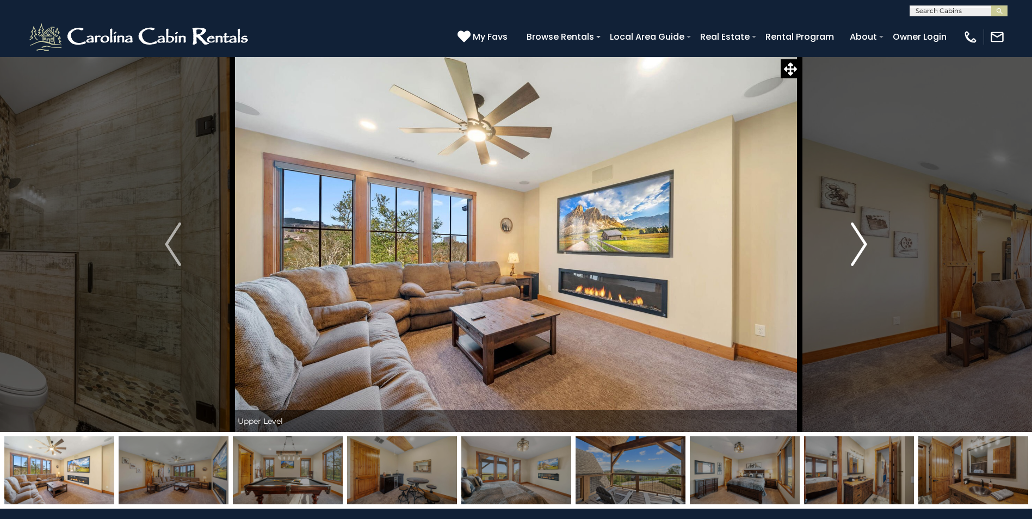
click at [867, 237] on img "Next" at bounding box center [859, 244] width 16 height 44
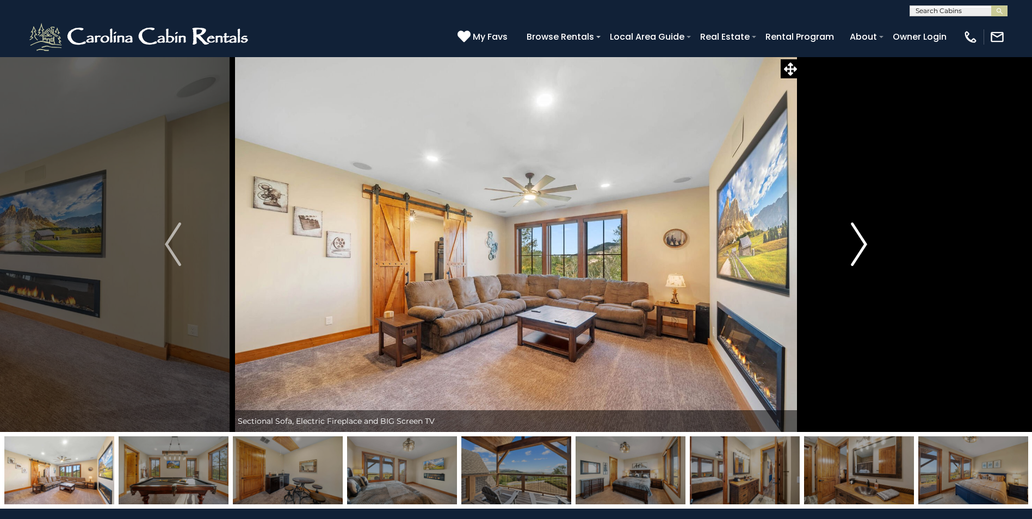
click at [866, 236] on img "Next" at bounding box center [859, 244] width 16 height 44
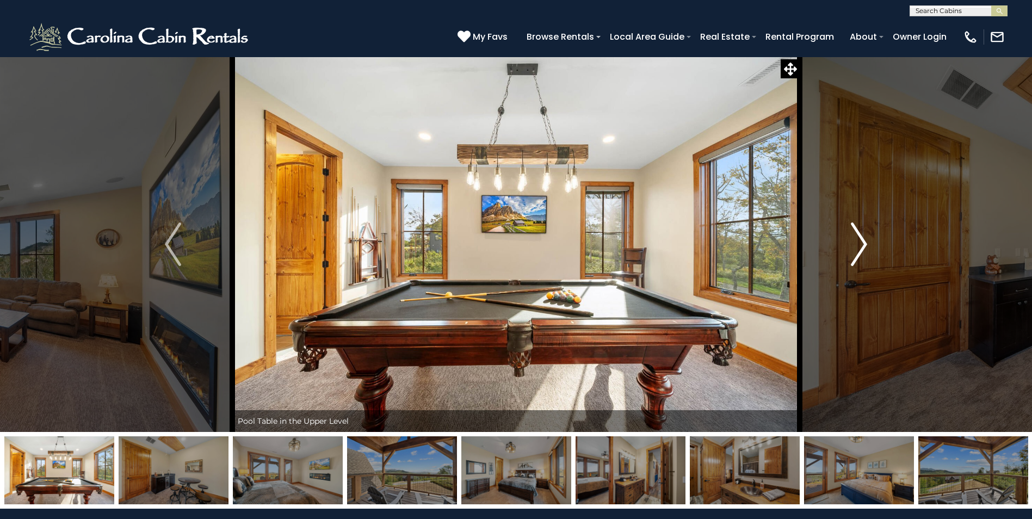
click at [865, 233] on img "Next" at bounding box center [859, 244] width 16 height 44
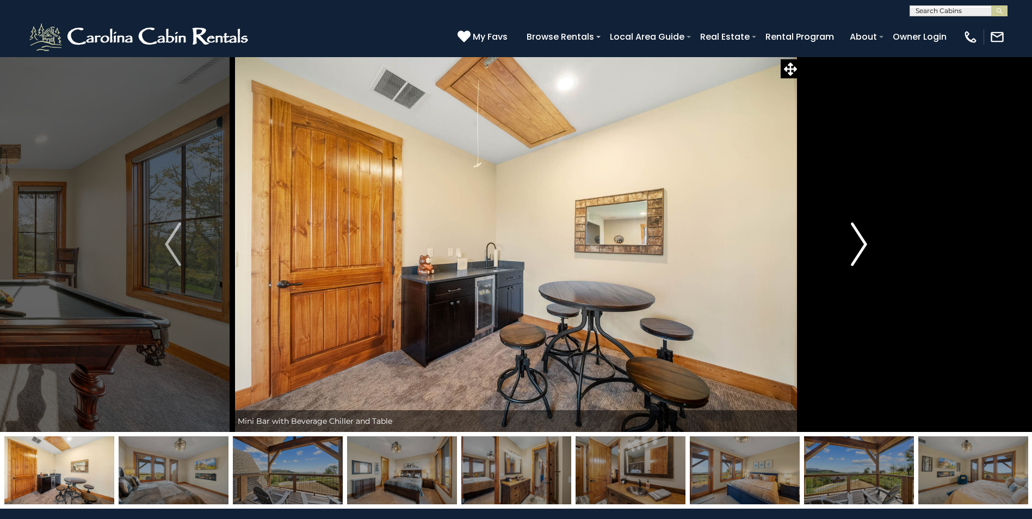
click at [865, 233] on img "Next" at bounding box center [859, 244] width 16 height 44
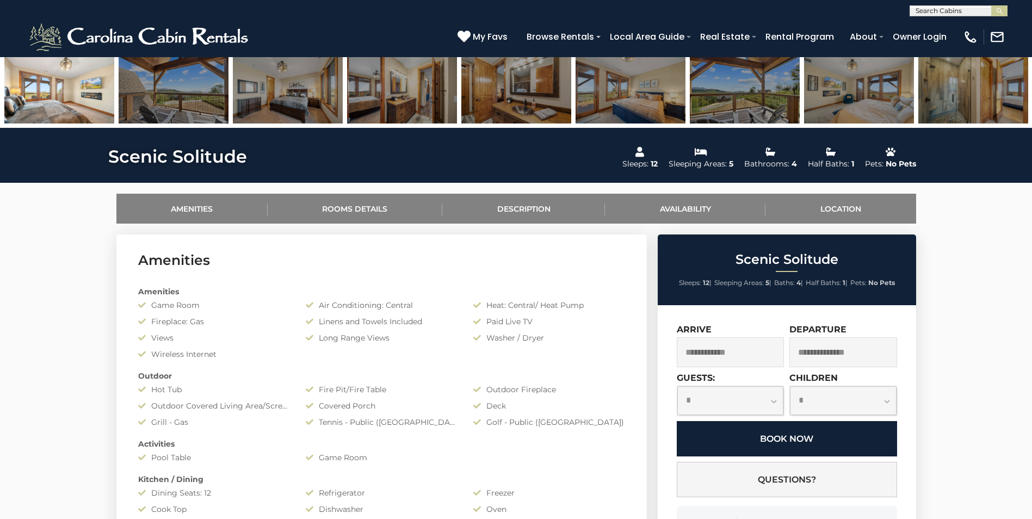
scroll to position [435, 0]
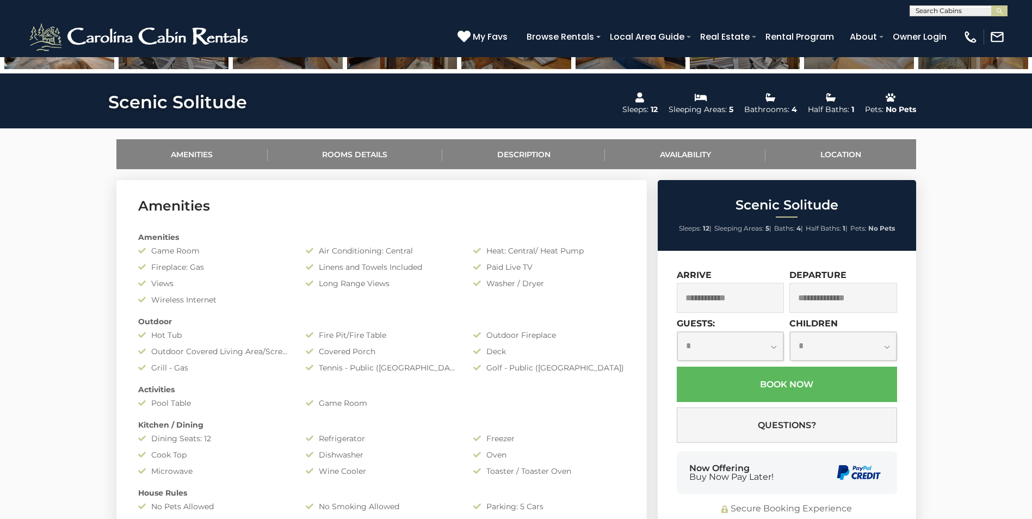
click at [774, 352] on select "**********" at bounding box center [730, 346] width 107 height 29
select select "*"
click at [677, 332] on select "**********" at bounding box center [730, 346] width 107 height 29
click at [885, 346] on select "**********" at bounding box center [843, 346] width 107 height 29
select select "*"
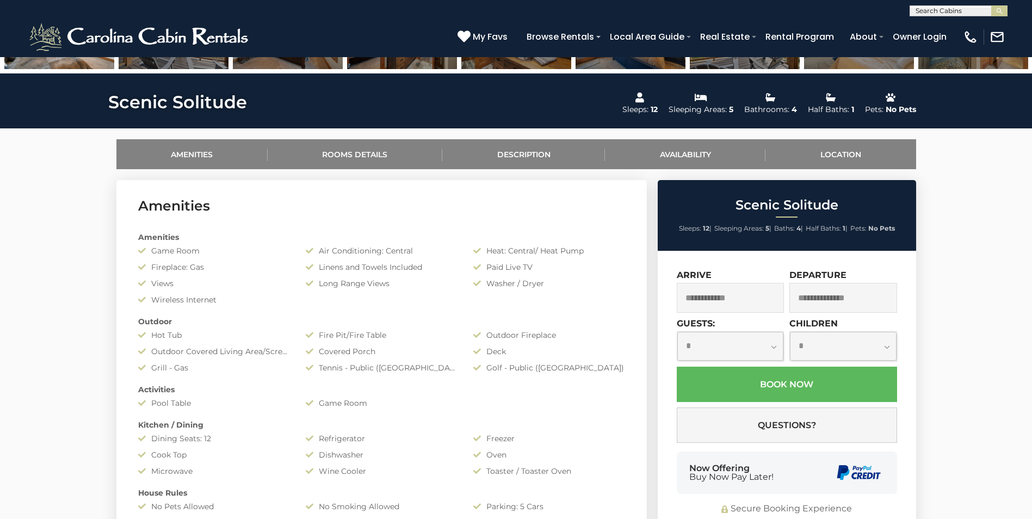
click at [790, 332] on select "**********" at bounding box center [843, 346] width 107 height 29
click at [741, 295] on input "text" at bounding box center [731, 298] width 108 height 30
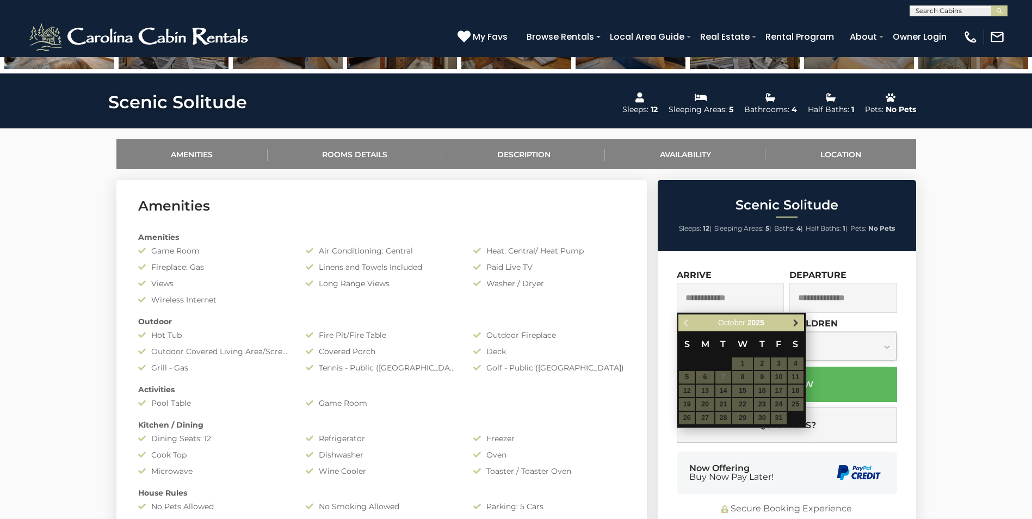
click at [792, 321] on span "Next" at bounding box center [795, 323] width 9 height 9
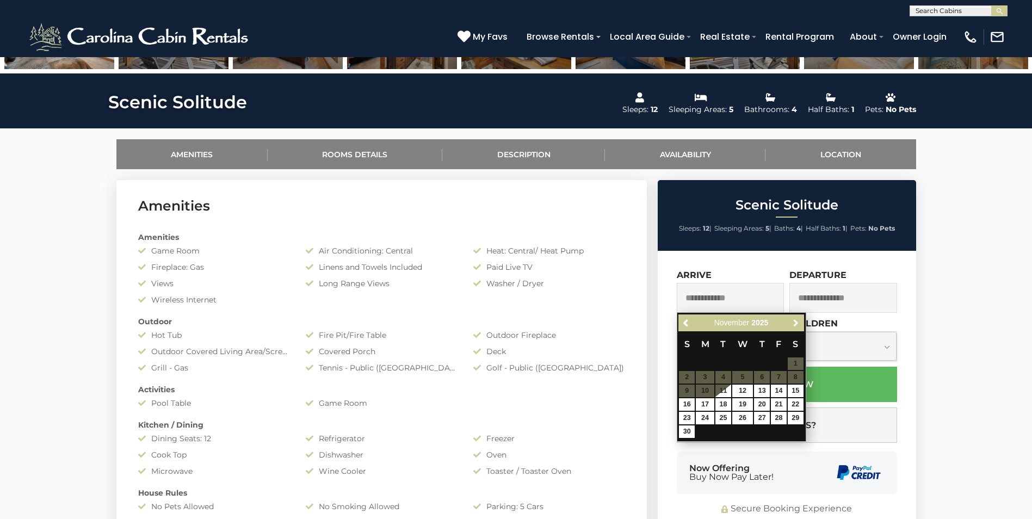
click at [792, 321] on span "Next" at bounding box center [795, 323] width 9 height 9
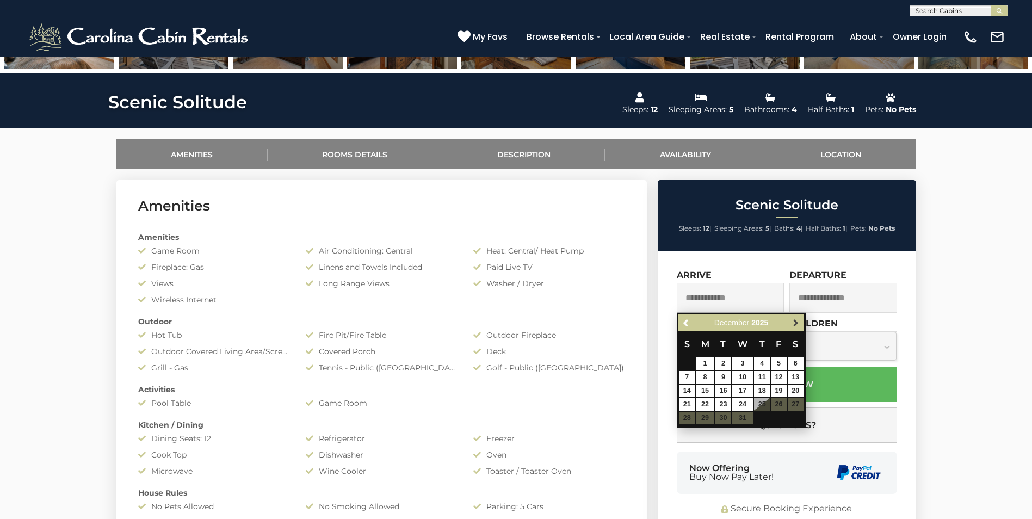
click at [792, 321] on span "Next" at bounding box center [795, 323] width 9 height 9
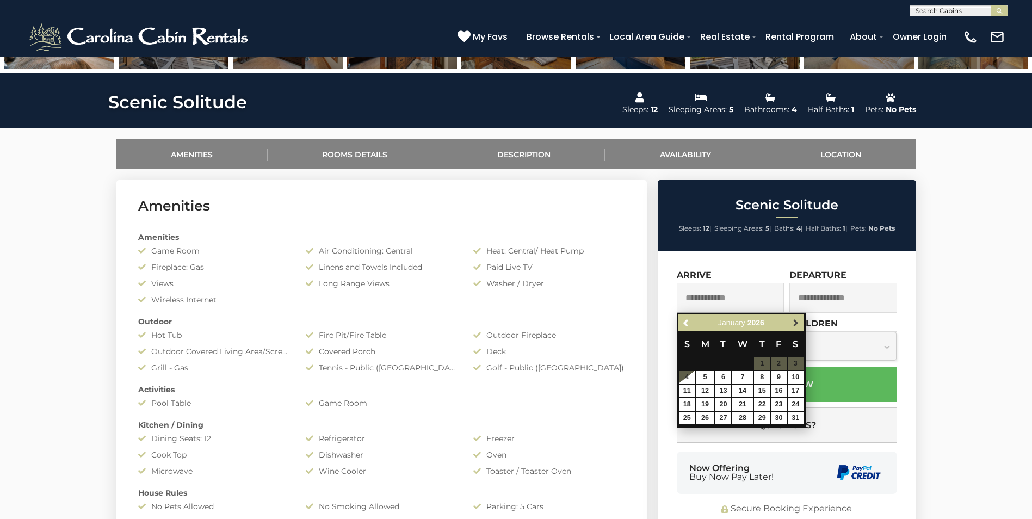
click at [794, 327] on link "Next" at bounding box center [796, 323] width 14 height 14
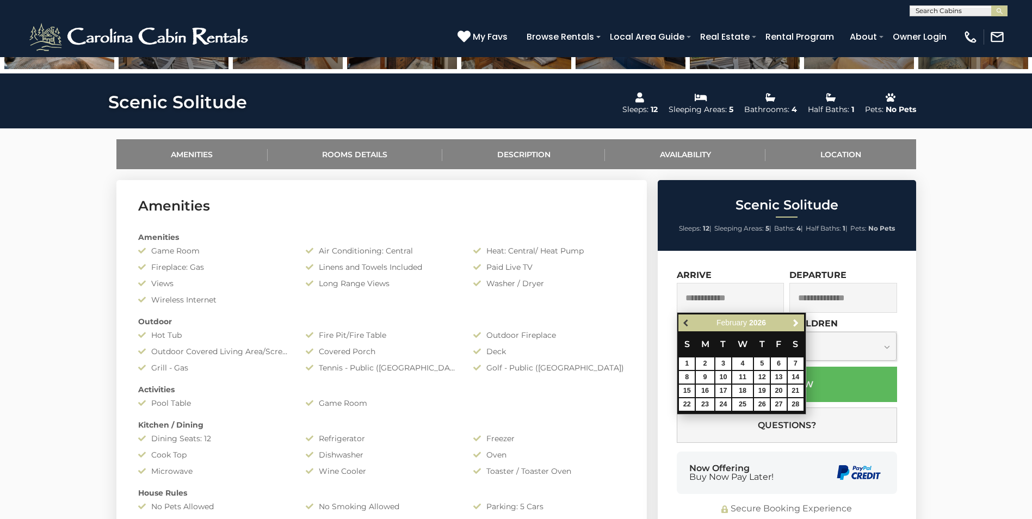
click at [686, 326] on span "Previous" at bounding box center [686, 323] width 9 height 9
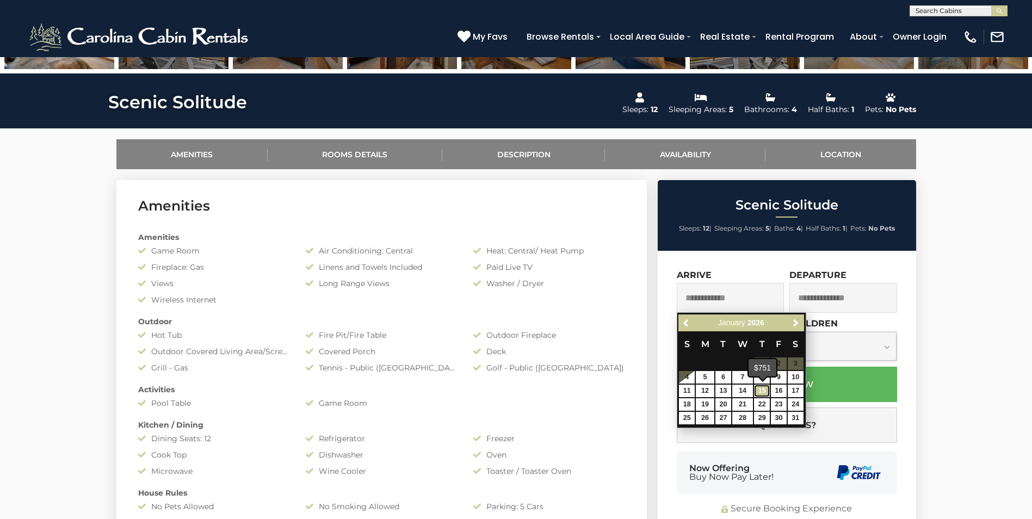
click at [764, 392] on link "15" at bounding box center [762, 390] width 16 height 13
type input "**********"
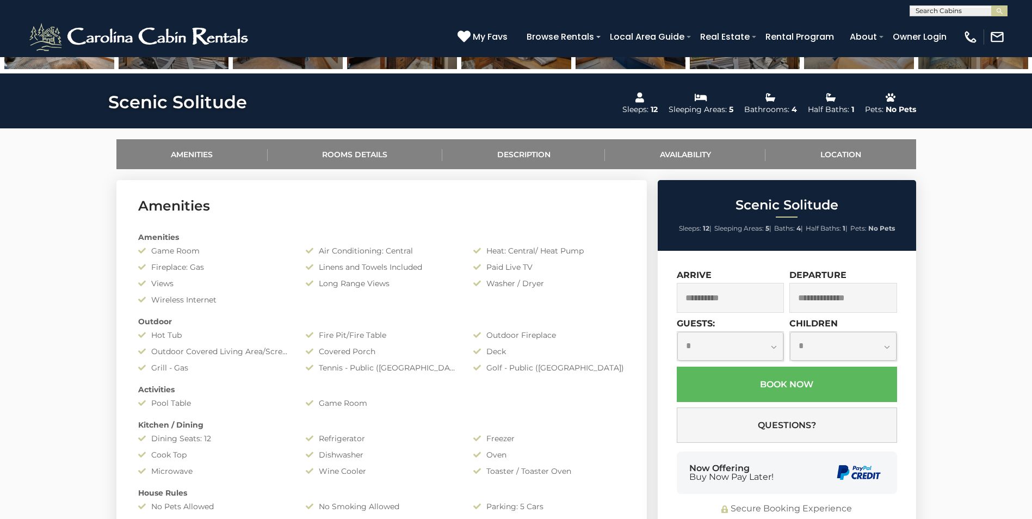
click at [839, 289] on input "text" at bounding box center [843, 298] width 108 height 30
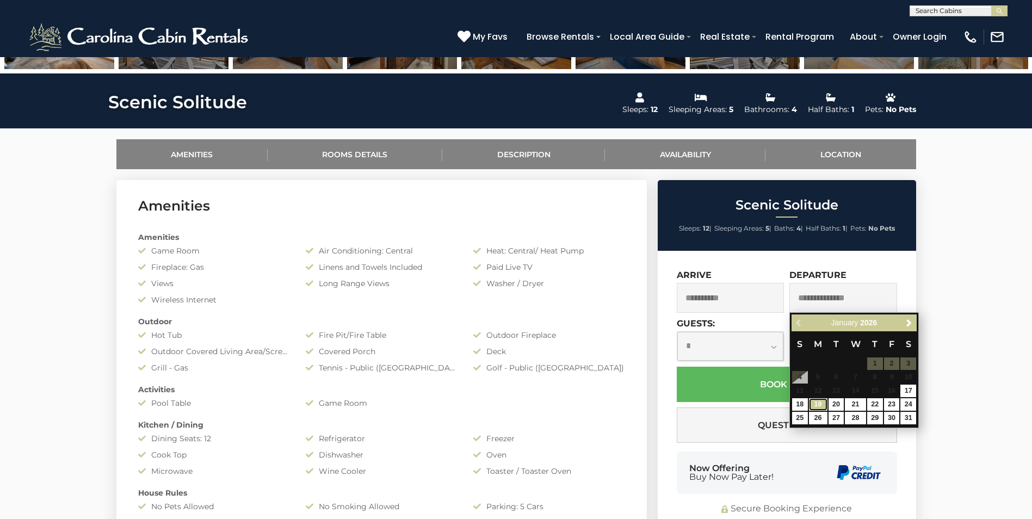
click at [815, 402] on link "19" at bounding box center [818, 404] width 18 height 13
type input "**********"
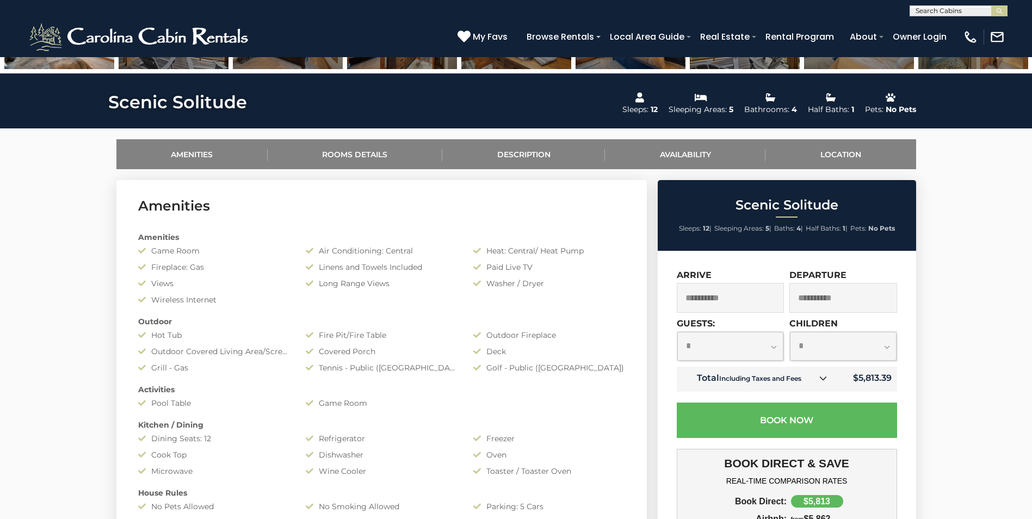
scroll to position [544, 0]
